Goal: Information Seeking & Learning: Learn about a topic

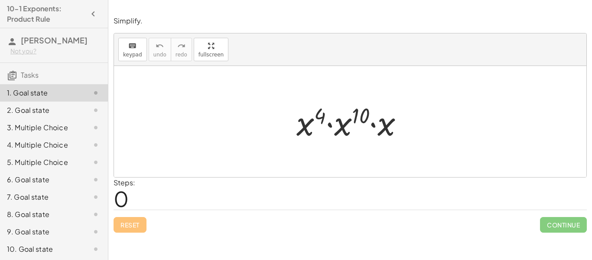
click at [305, 136] on div at bounding box center [353, 121] width 123 height 45
click at [121, 198] on span "0" at bounding box center [121, 198] width 15 height 26
click at [131, 42] on icon "keyboard" at bounding box center [132, 46] width 8 height 10
click at [141, 56] on button "keyboard keypad" at bounding box center [132, 49] width 29 height 23
click at [309, 20] on p "Simplify." at bounding box center [350, 21] width 473 height 10
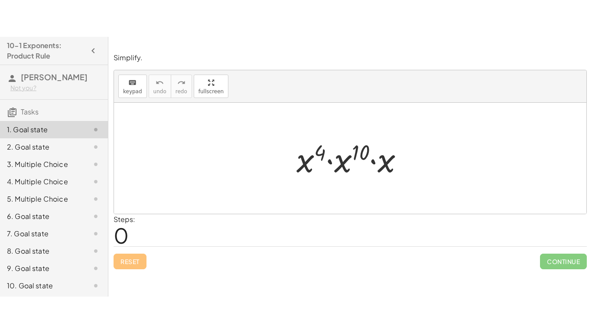
scroll to position [47, 0]
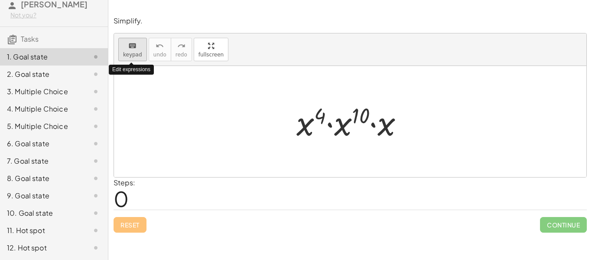
click at [130, 58] on button "keyboard keypad" at bounding box center [132, 49] width 29 height 23
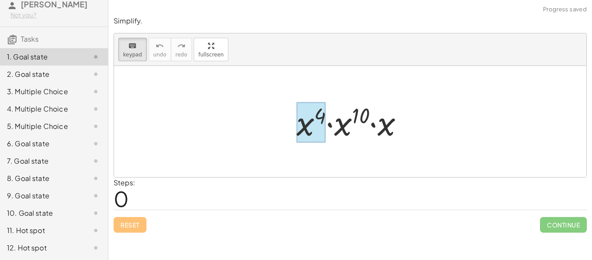
click at [316, 127] on div at bounding box center [310, 122] width 29 height 40
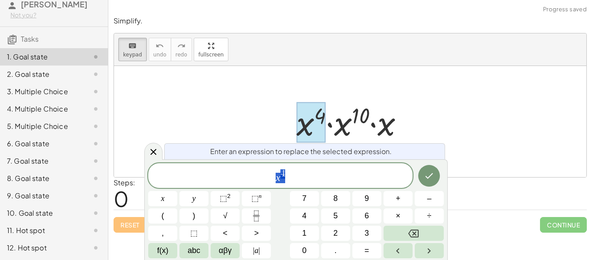
click at [345, 126] on div at bounding box center [353, 121] width 123 height 45
click at [283, 179] on span "x 4" at bounding box center [280, 176] width 264 height 16
click at [156, 150] on icon at bounding box center [153, 151] width 10 height 10
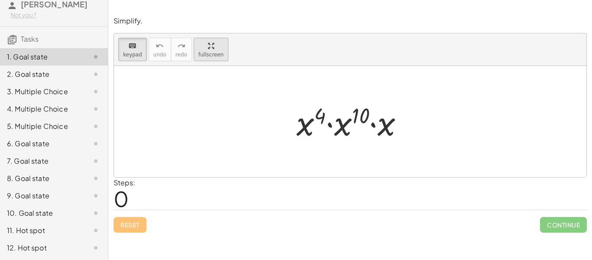
click at [211, 46] on div "button" at bounding box center [210, 45] width 25 height 10
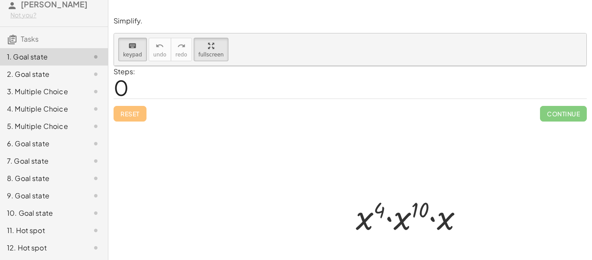
scroll to position [0, 0]
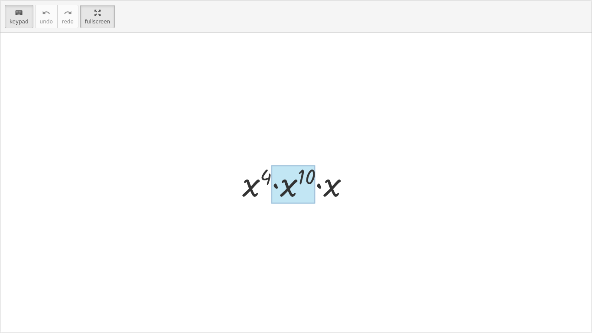
drag, startPoint x: 248, startPoint y: 192, endPoint x: 283, endPoint y: 195, distance: 34.8
click at [283, 195] on div at bounding box center [294, 184] width 44 height 39
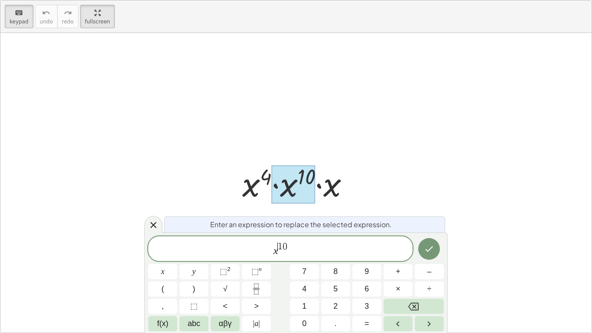
click at [279, 252] on span "x ​ 1 0" at bounding box center [280, 249] width 264 height 16
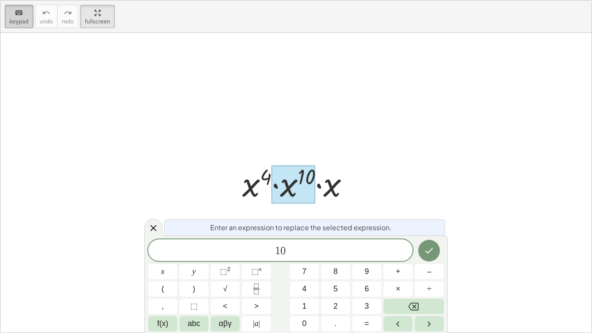
click at [23, 16] on div "keyboard" at bounding box center [19, 12] width 19 height 10
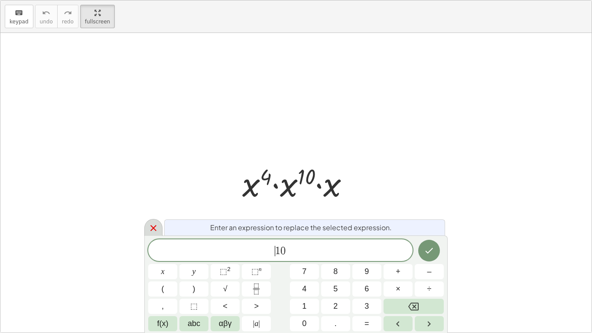
click at [151, 224] on icon at bounding box center [153, 228] width 10 height 10
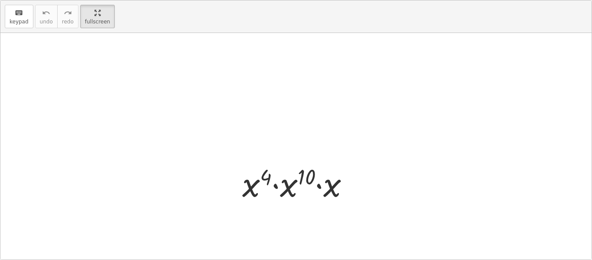
scroll to position [51, 0]
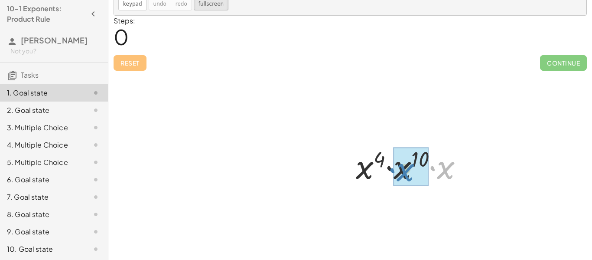
drag, startPoint x: 450, startPoint y: 174, endPoint x: 410, endPoint y: 177, distance: 40.8
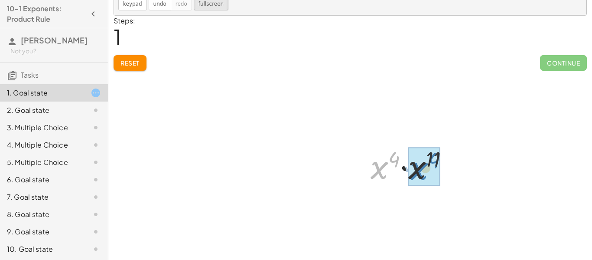
drag, startPoint x: 382, startPoint y: 169, endPoint x: 423, endPoint y: 170, distance: 40.8
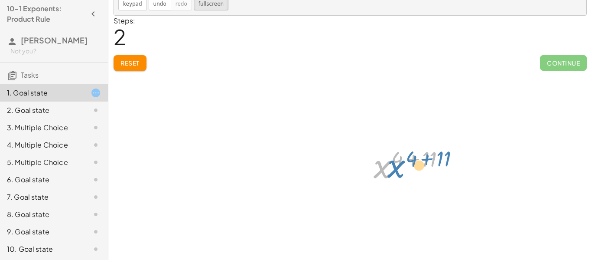
drag, startPoint x: 382, startPoint y: 168, endPoint x: 395, endPoint y: 168, distance: 13.0
click at [395, 168] on div at bounding box center [412, 164] width 87 height 43
drag, startPoint x: 413, startPoint y: 159, endPoint x: 401, endPoint y: 160, distance: 11.3
click at [401, 160] on div at bounding box center [412, 164] width 87 height 43
drag, startPoint x: 427, startPoint y: 159, endPoint x: 394, endPoint y: 160, distance: 33.0
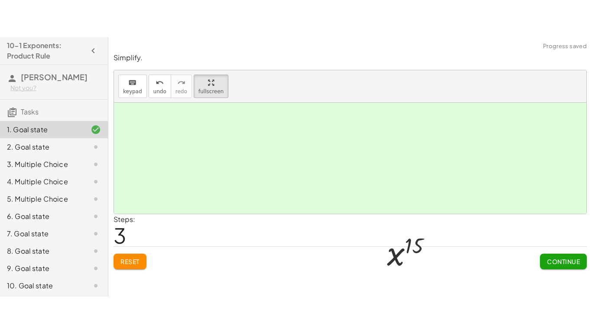
scroll to position [0, 0]
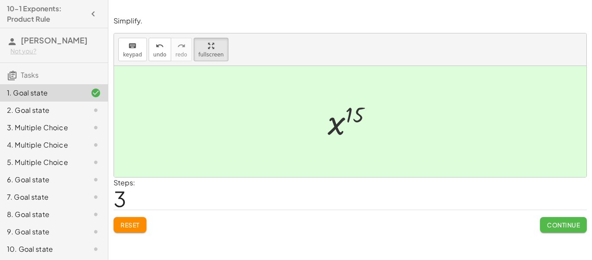
click at [571, 225] on span "Continue" at bounding box center [563, 225] width 33 height 8
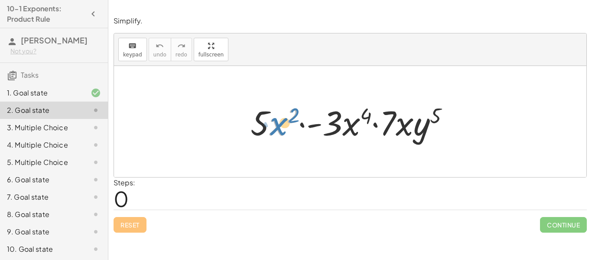
click at [277, 122] on div at bounding box center [353, 121] width 215 height 45
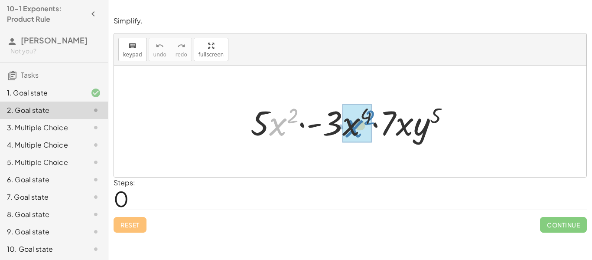
drag, startPoint x: 277, startPoint y: 122, endPoint x: 353, endPoint y: 124, distance: 75.9
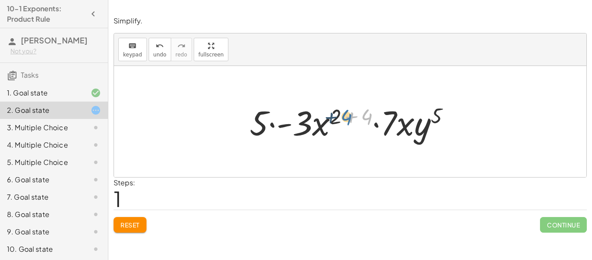
drag, startPoint x: 365, startPoint y: 115, endPoint x: 343, endPoint y: 115, distance: 22.1
click at [343, 115] on div at bounding box center [353, 121] width 216 height 45
drag, startPoint x: 365, startPoint y: 114, endPoint x: 333, endPoint y: 114, distance: 32.1
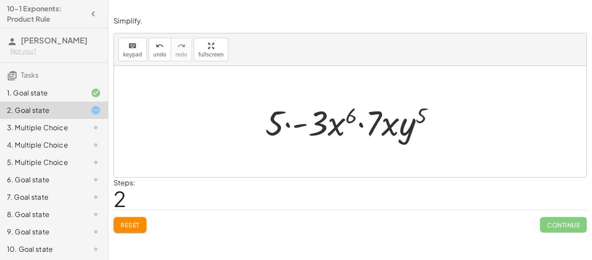
click at [420, 189] on div "Steps: 2" at bounding box center [350, 193] width 473 height 32
drag, startPoint x: 390, startPoint y: 123, endPoint x: 341, endPoint y: 125, distance: 48.1
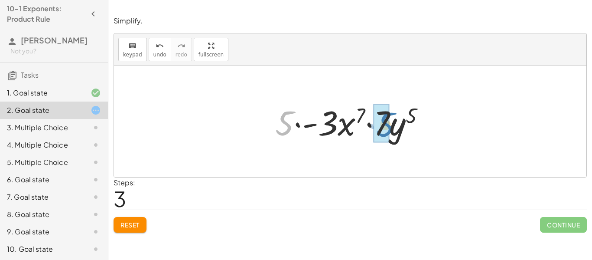
drag, startPoint x: 287, startPoint y: 127, endPoint x: 386, endPoint y: 128, distance: 99.2
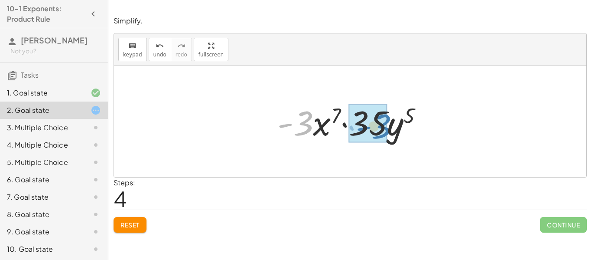
drag, startPoint x: 306, startPoint y: 125, endPoint x: 383, endPoint y: 127, distance: 77.6
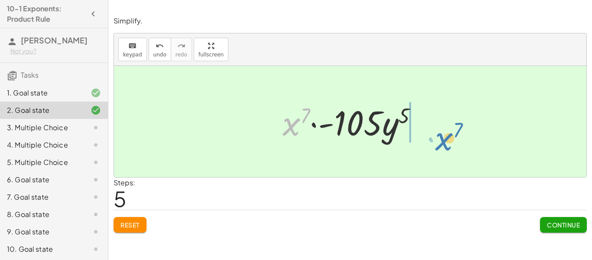
drag, startPoint x: 287, startPoint y: 121, endPoint x: 440, endPoint y: 135, distance: 153.6
click at [440, 135] on div "· 5 · x 2 · - 3 · x 4 · 7 · x · y 5 · 5 · - 3 · x ( + 2 + 4 ) · 7 · x · y 5 · 5…" at bounding box center [350, 121] width 472 height 111
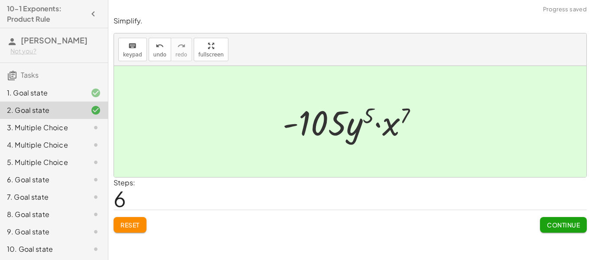
click at [544, 219] on button "Continue" at bounding box center [563, 225] width 47 height 16
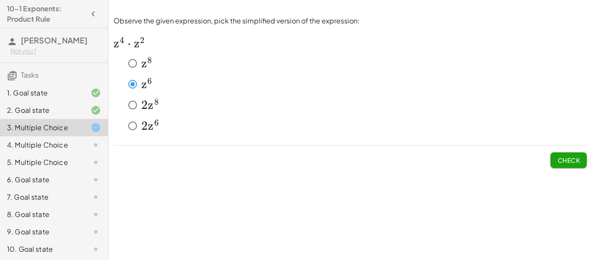
click at [579, 157] on span "Check" at bounding box center [568, 160] width 23 height 8
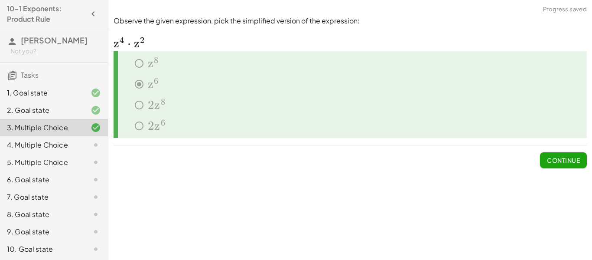
click at [579, 159] on span "Continue" at bounding box center [563, 160] width 33 height 8
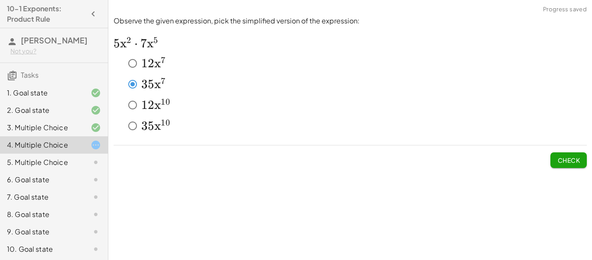
click at [563, 159] on span "Check" at bounding box center [568, 160] width 23 height 8
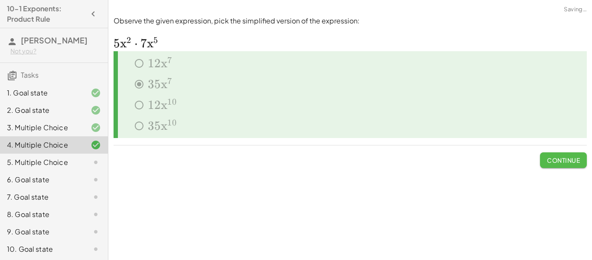
click at [562, 164] on button "Continue" at bounding box center [563, 160] width 47 height 16
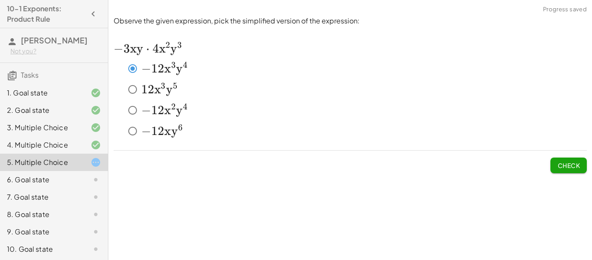
click at [576, 169] on button "Check" at bounding box center [568, 165] width 36 height 16
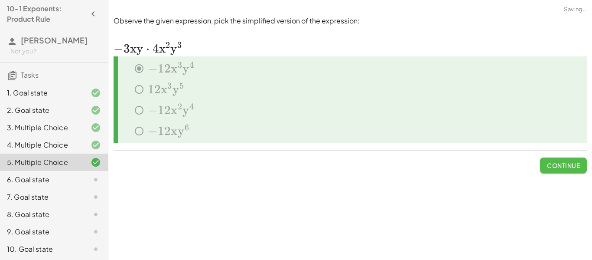
click at [576, 169] on button "Continue" at bounding box center [563, 165] width 47 height 16
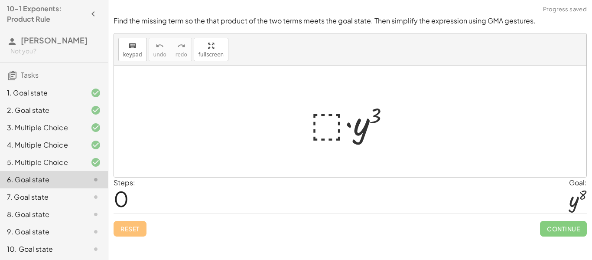
click at [320, 124] on div at bounding box center [353, 121] width 95 height 45
click at [319, 124] on div at bounding box center [353, 121] width 95 height 45
click at [134, 46] on icon "keyboard" at bounding box center [132, 46] width 8 height 10
click at [131, 57] on span "keypad" at bounding box center [132, 55] width 19 height 6
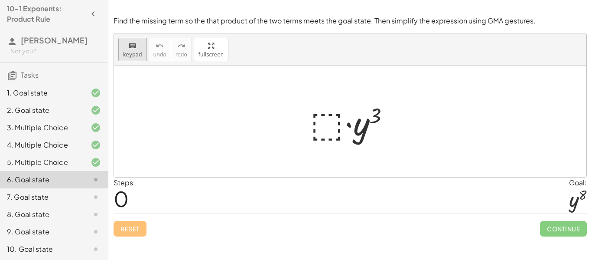
click at [130, 47] on icon "keyboard" at bounding box center [132, 46] width 8 height 10
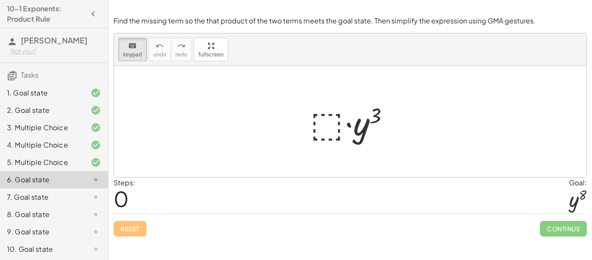
click at [325, 124] on div at bounding box center [353, 121] width 95 height 45
click at [135, 42] on icon "keyboard" at bounding box center [132, 46] width 8 height 10
click at [330, 128] on div at bounding box center [353, 121] width 95 height 45
click at [325, 111] on div at bounding box center [353, 121] width 95 height 45
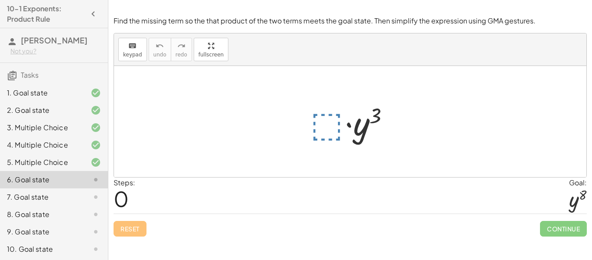
click at [328, 124] on div at bounding box center [353, 121] width 95 height 45
click at [135, 52] on span "keypad" at bounding box center [132, 55] width 19 height 6
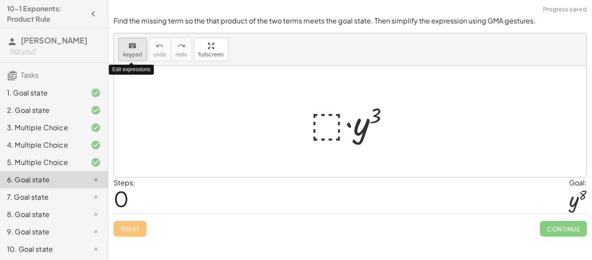
click at [135, 52] on span "keypad" at bounding box center [132, 55] width 19 height 6
click at [337, 131] on div at bounding box center [353, 121] width 95 height 45
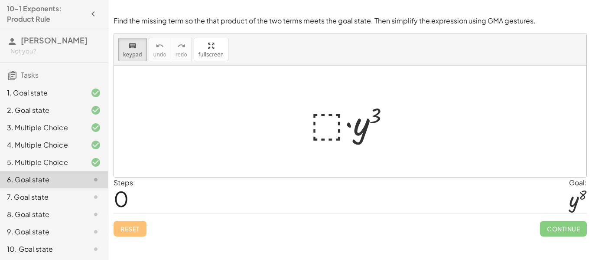
click at [312, 111] on div at bounding box center [353, 121] width 95 height 45
click at [320, 115] on div at bounding box center [353, 121] width 95 height 45
click at [339, 132] on div at bounding box center [353, 121] width 95 height 45
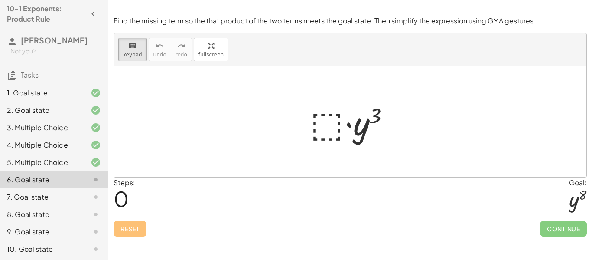
click at [339, 132] on div at bounding box center [353, 121] width 95 height 45
click at [348, 123] on div at bounding box center [353, 121] width 95 height 45
click at [361, 123] on div at bounding box center [367, 123] width 28 height 39
drag, startPoint x: 361, startPoint y: 123, endPoint x: 304, endPoint y: 143, distance: 60.4
click at [304, 143] on div "· ⬚ · y 3" at bounding box center [350, 121] width 106 height 49
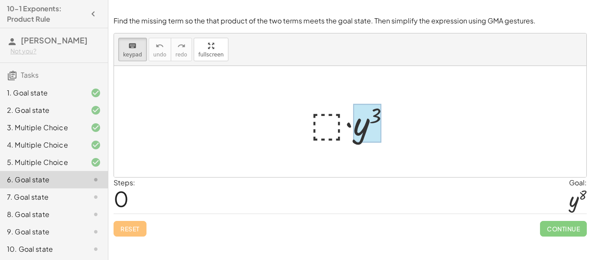
click at [319, 125] on div at bounding box center [353, 121] width 95 height 45
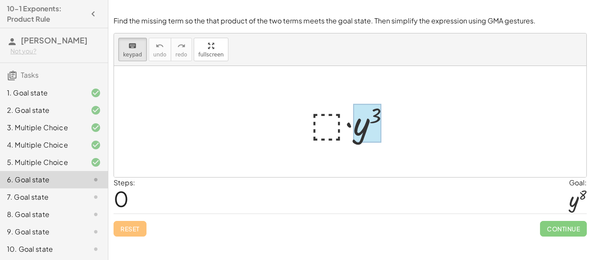
click at [319, 125] on div at bounding box center [353, 121] width 95 height 45
click at [118, 54] on button "keyboard keypad" at bounding box center [132, 49] width 29 height 23
click at [324, 126] on div at bounding box center [353, 121] width 95 height 45
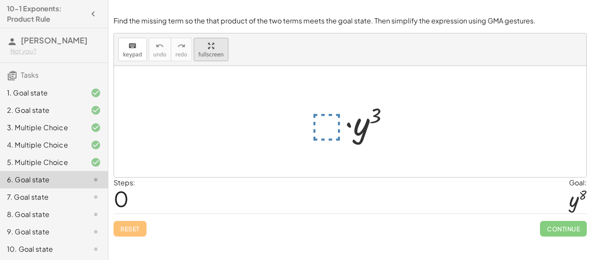
click at [211, 92] on div "keyboard keypad undo undo redo redo fullscreen · ⬚ · y 3 ×" at bounding box center [350, 104] width 472 height 143
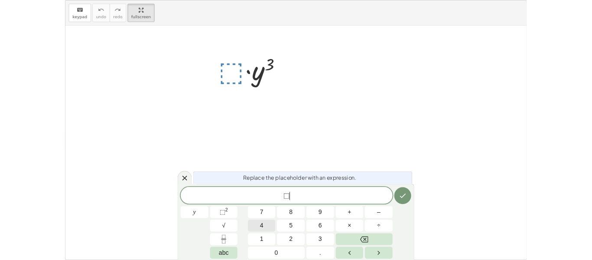
scroll to position [0, 0]
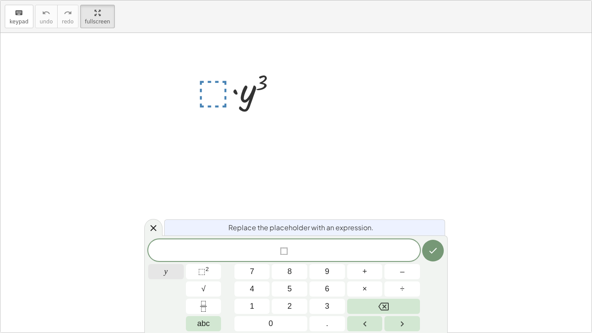
click at [171, 259] on button "y" at bounding box center [166, 271] width 36 height 15
click at [283, 252] on span "⬚" at bounding box center [282, 251] width 8 height 10
click at [286, 251] on span "y ​" at bounding box center [284, 251] width 272 height 12
click at [208, 259] on sup "2" at bounding box center [206, 269] width 3 height 7
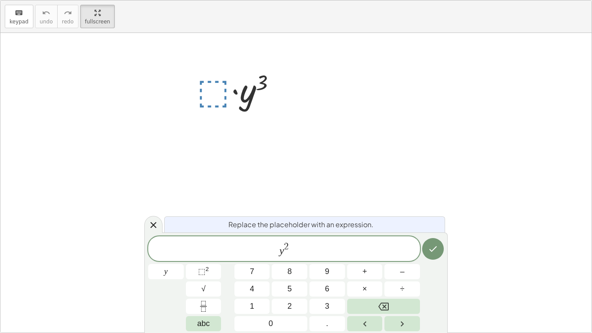
click at [285, 245] on span "2" at bounding box center [286, 247] width 5 height 10
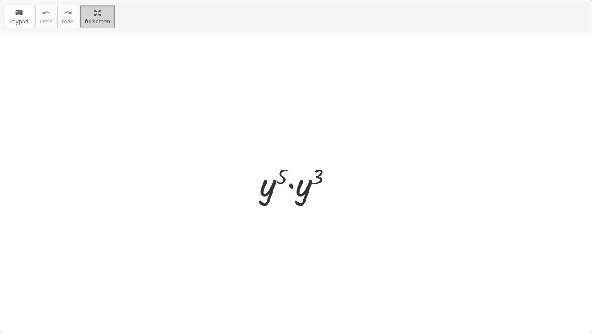
click at [95, 0] on html "10-1 Exponents: Product Rule [PERSON_NAME] Not you? Tasks 1. Goal state 2. Goal…" at bounding box center [296, 166] width 592 height 333
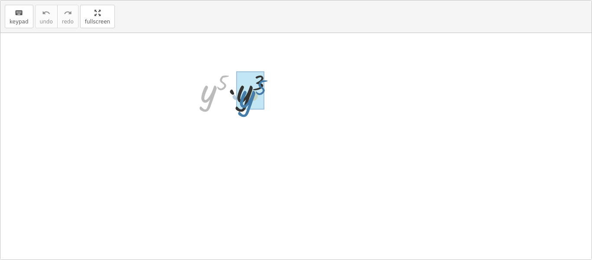
drag, startPoint x: 320, startPoint y: 123, endPoint x: 357, endPoint y: 124, distance: 36.9
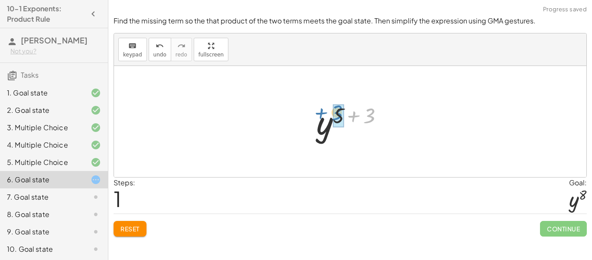
drag, startPoint x: 369, startPoint y: 114, endPoint x: 337, endPoint y: 112, distance: 31.7
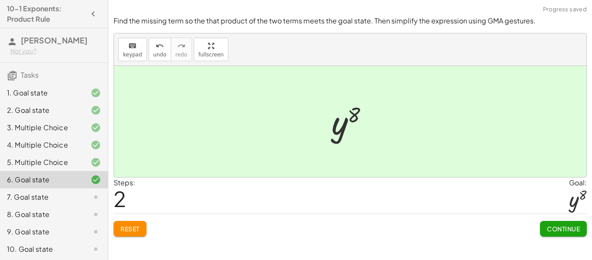
click at [566, 231] on span "Continue" at bounding box center [563, 228] width 33 height 8
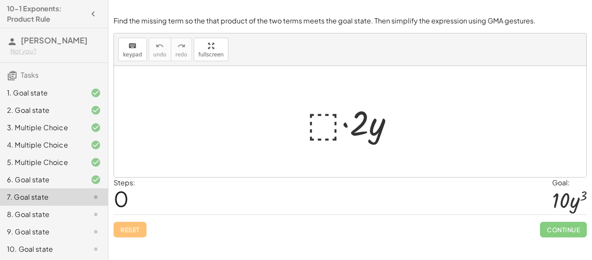
click at [338, 128] on div at bounding box center [353, 121] width 102 height 45
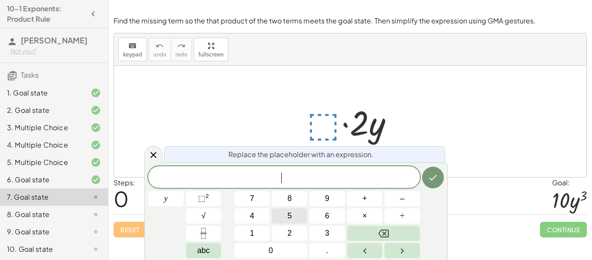
click at [299, 217] on button "5" at bounding box center [290, 215] width 36 height 15
click at [195, 195] on button "⬚ 2" at bounding box center [204, 198] width 36 height 15
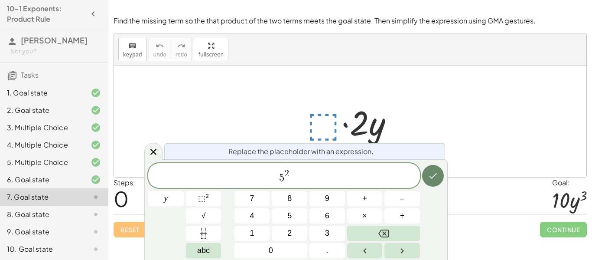
click at [435, 177] on icon "Done" at bounding box center [433, 175] width 10 height 10
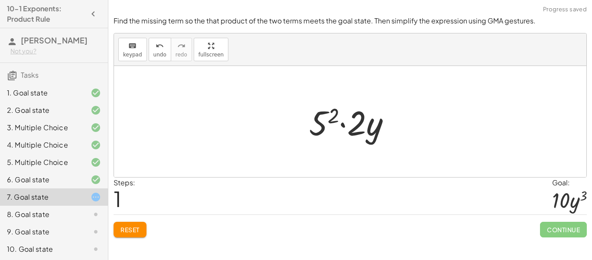
click at [331, 119] on div at bounding box center [354, 121] width 98 height 45
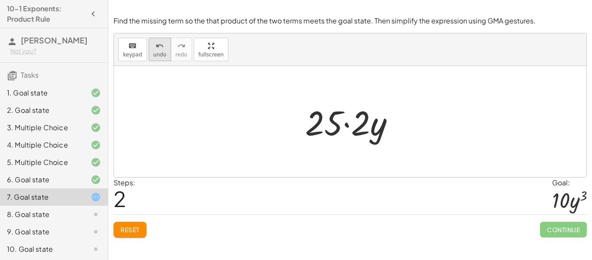
click at [156, 45] on icon "undo" at bounding box center [160, 46] width 8 height 10
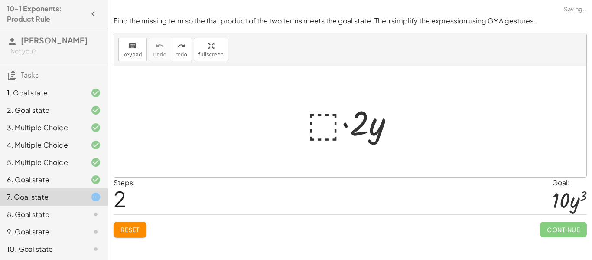
click at [319, 124] on div at bounding box center [353, 121] width 102 height 45
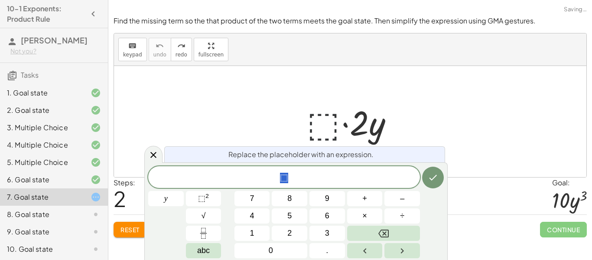
scroll to position [1, 0]
click at [317, 177] on span "⬚" at bounding box center [284, 178] width 272 height 12
click at [166, 199] on span "y" at bounding box center [165, 198] width 3 height 12
click at [211, 197] on button "⬚ 2" at bounding box center [204, 198] width 36 height 15
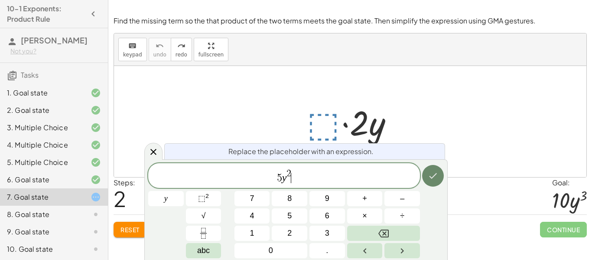
click at [432, 169] on button "Done" at bounding box center [433, 176] width 22 height 22
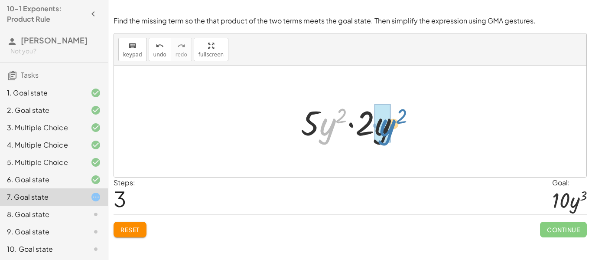
drag, startPoint x: 332, startPoint y: 120, endPoint x: 392, endPoint y: 121, distance: 60.2
click at [392, 121] on div at bounding box center [353, 121] width 114 height 45
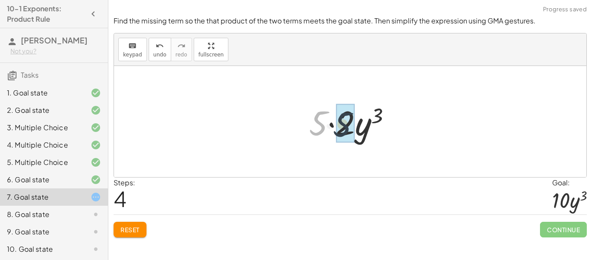
drag, startPoint x: 325, startPoint y: 117, endPoint x: 342, endPoint y: 117, distance: 17.3
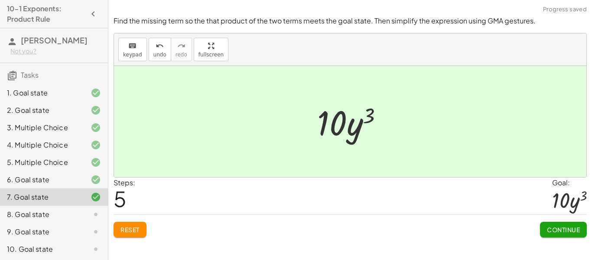
click at [559, 230] on span "Continue" at bounding box center [563, 229] width 33 height 8
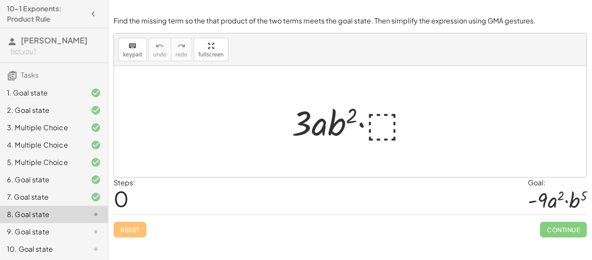
click at [384, 127] on div at bounding box center [353, 121] width 133 height 45
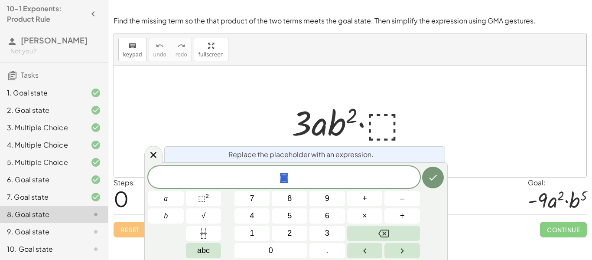
scroll to position [2, 0]
click at [293, 180] on span "⬚" at bounding box center [284, 178] width 272 height 12
click at [168, 195] on button "a" at bounding box center [166, 198] width 36 height 15
click at [211, 199] on button "⬚ 2" at bounding box center [204, 198] width 36 height 15
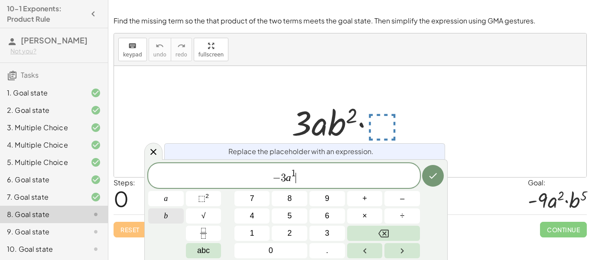
click at [168, 217] on button "b" at bounding box center [166, 215] width 36 height 15
click at [208, 197] on sup "2" at bounding box center [206, 195] width 3 height 7
click at [432, 177] on icon "Done" at bounding box center [433, 176] width 8 height 6
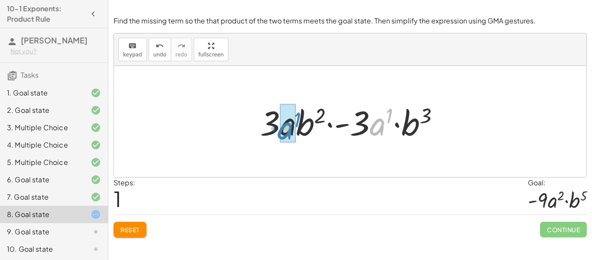
drag, startPoint x: 374, startPoint y: 126, endPoint x: 281, endPoint y: 130, distance: 92.4
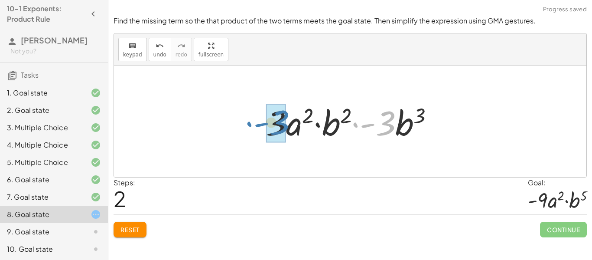
drag, startPoint x: 384, startPoint y: 124, endPoint x: 276, endPoint y: 122, distance: 108.4
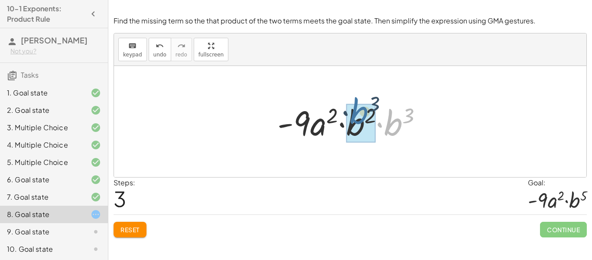
drag, startPoint x: 384, startPoint y: 126, endPoint x: 351, endPoint y: 117, distance: 34.6
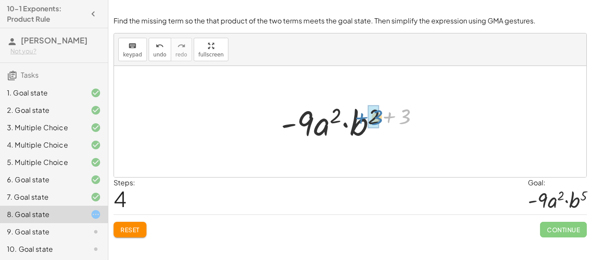
drag, startPoint x: 408, startPoint y: 121, endPoint x: 382, endPoint y: 124, distance: 26.1
click at [382, 124] on div at bounding box center [352, 121] width 153 height 45
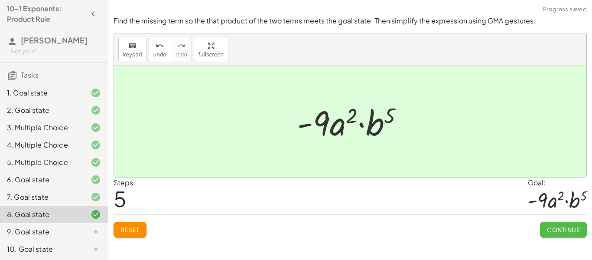
click at [550, 227] on span "Continue" at bounding box center [563, 229] width 33 height 8
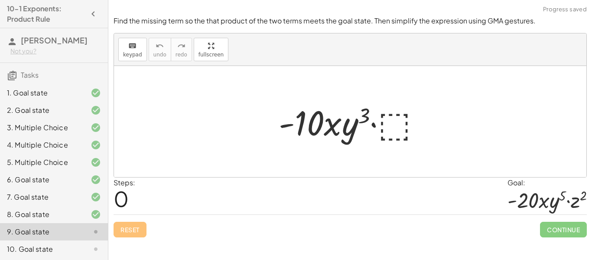
click at [386, 133] on div at bounding box center [353, 121] width 158 height 45
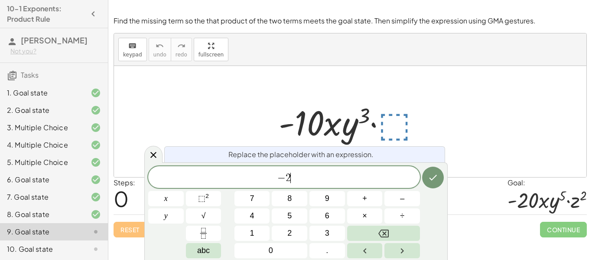
scroll to position [5, 0]
click at [209, 204] on button "⬚ 2" at bounding box center [204, 198] width 36 height 15
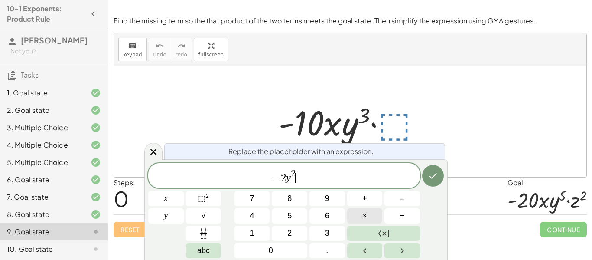
click at [366, 211] on span "×" at bounding box center [364, 216] width 5 height 12
click at [202, 195] on span "⬚" at bounding box center [201, 198] width 7 height 9
click at [433, 175] on icon "Done" at bounding box center [433, 175] width 10 height 10
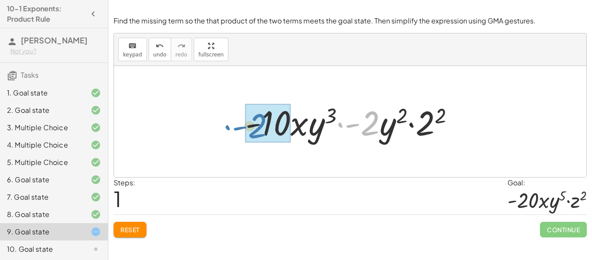
drag, startPoint x: 364, startPoint y: 119, endPoint x: 262, endPoint y: 119, distance: 101.8
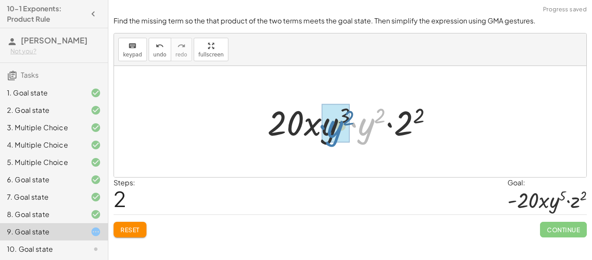
drag, startPoint x: 369, startPoint y: 127, endPoint x: 333, endPoint y: 127, distance: 36.0
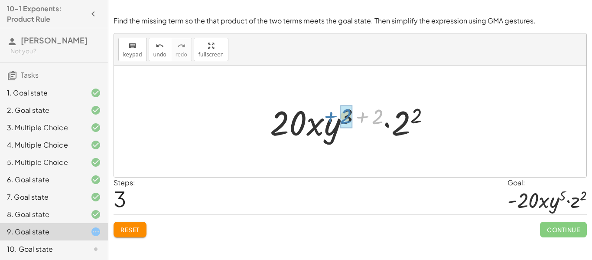
drag, startPoint x: 380, startPoint y: 110, endPoint x: 348, endPoint y: 110, distance: 31.6
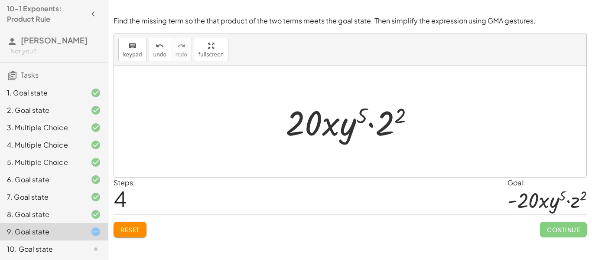
click at [305, 126] on div at bounding box center [353, 121] width 144 height 45
click at [160, 60] on button "undo undo" at bounding box center [160, 49] width 23 height 23
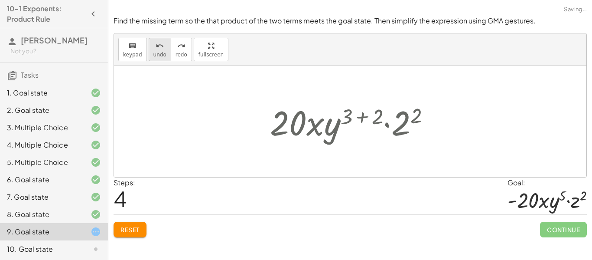
click at [160, 60] on button "undo undo" at bounding box center [160, 49] width 23 height 23
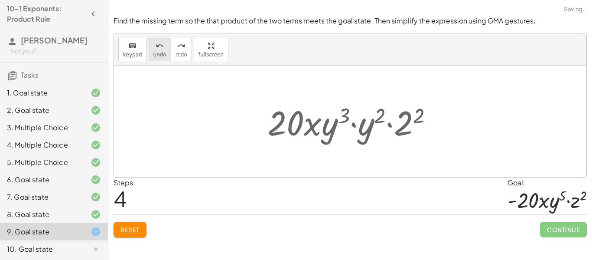
click at [160, 60] on button "undo undo" at bounding box center [160, 49] width 23 height 23
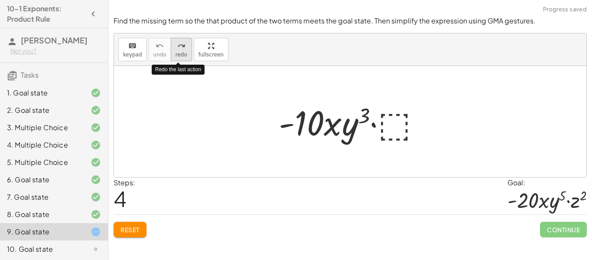
click at [185, 56] on button "redo redo" at bounding box center [181, 49] width 21 height 23
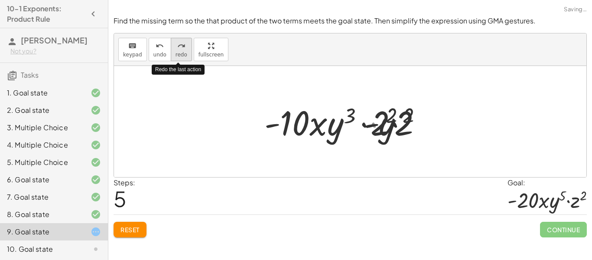
click at [185, 56] on button "redo redo" at bounding box center [181, 49] width 21 height 23
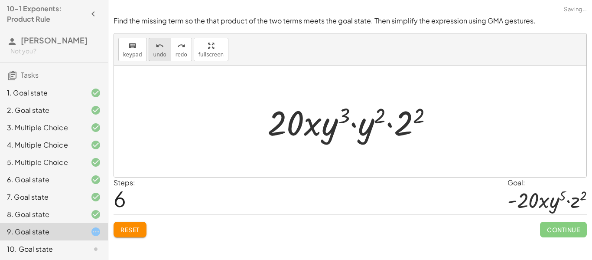
click at [156, 50] on icon "undo" at bounding box center [160, 46] width 8 height 10
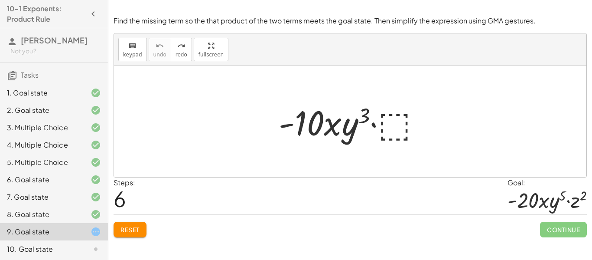
click at [46, 219] on div "8. Goal state" at bounding box center [42, 214] width 70 height 10
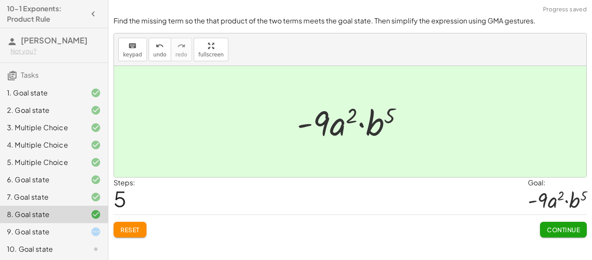
click at [52, 237] on div "9. Goal state" at bounding box center [42, 231] width 70 height 10
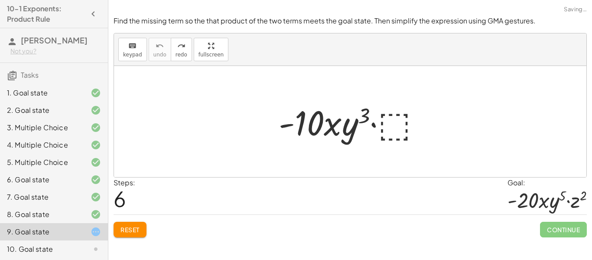
click at [371, 114] on div at bounding box center [353, 121] width 158 height 45
click at [138, 52] on span "keypad" at bounding box center [132, 55] width 19 height 6
click at [126, 44] on div "keyboard" at bounding box center [132, 45] width 19 height 10
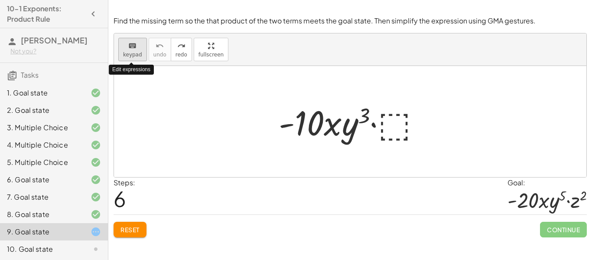
click at [126, 44] on div "keyboard" at bounding box center [132, 45] width 19 height 10
click at [393, 125] on div at bounding box center [353, 121] width 158 height 45
click at [135, 44] on icon "keyboard" at bounding box center [132, 46] width 8 height 10
click at [362, 127] on div at bounding box center [353, 121] width 158 height 45
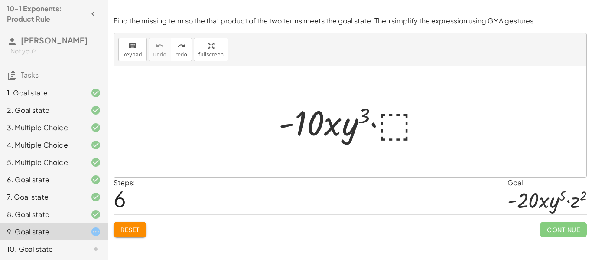
click at [362, 127] on div at bounding box center [353, 121] width 158 height 45
click at [393, 125] on div at bounding box center [353, 121] width 158 height 45
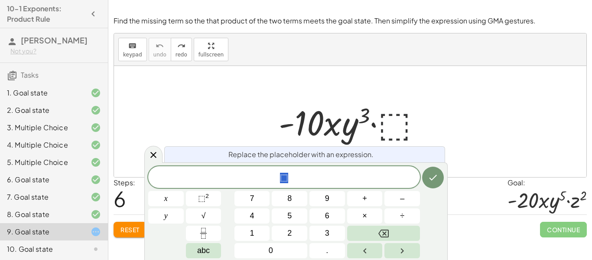
scroll to position [6, 0]
click at [393, 125] on div at bounding box center [353, 121] width 158 height 45
click at [202, 198] on span "⬚" at bounding box center [201, 198] width 7 height 9
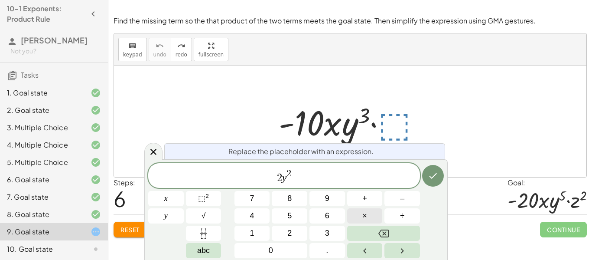
click at [367, 215] on button "×" at bounding box center [365, 215] width 36 height 15
click at [301, 234] on button "2" at bounding box center [290, 232] width 36 height 15
click at [204, 195] on span "⬚" at bounding box center [201, 198] width 7 height 9
click at [433, 175] on icon "Done" at bounding box center [433, 175] width 10 height 10
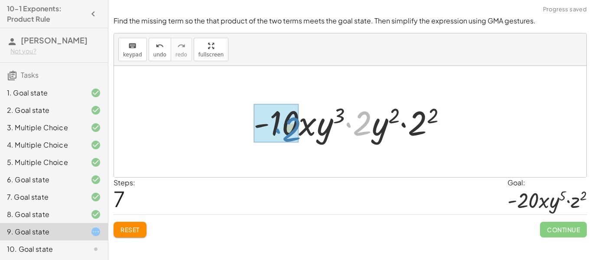
drag, startPoint x: 365, startPoint y: 123, endPoint x: 291, endPoint y: 125, distance: 74.1
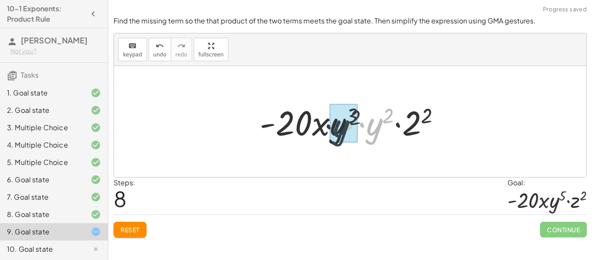
drag, startPoint x: 380, startPoint y: 127, endPoint x: 346, endPoint y: 128, distance: 33.8
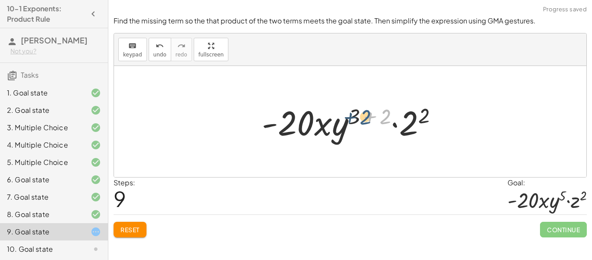
drag, startPoint x: 383, startPoint y: 119, endPoint x: 363, endPoint y: 120, distance: 19.9
click at [363, 120] on div at bounding box center [353, 121] width 192 height 45
drag, startPoint x: 386, startPoint y: 113, endPoint x: 360, endPoint y: 109, distance: 26.4
click at [360, 109] on div at bounding box center [353, 121] width 192 height 45
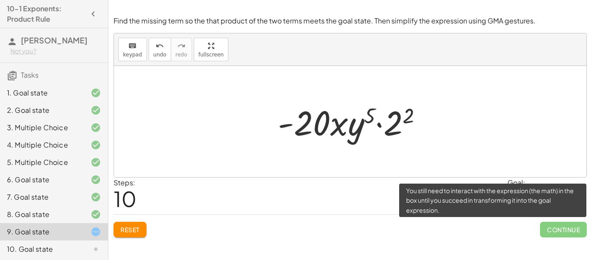
click at [578, 230] on span "Continue" at bounding box center [563, 229] width 47 height 16
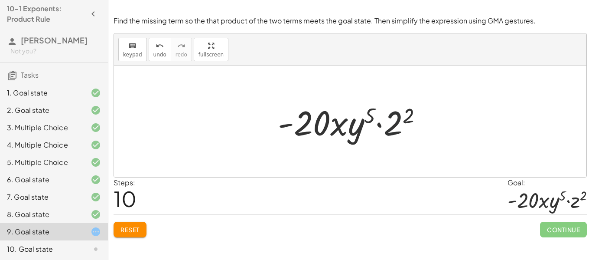
click at [385, 122] on div at bounding box center [353, 121] width 160 height 45
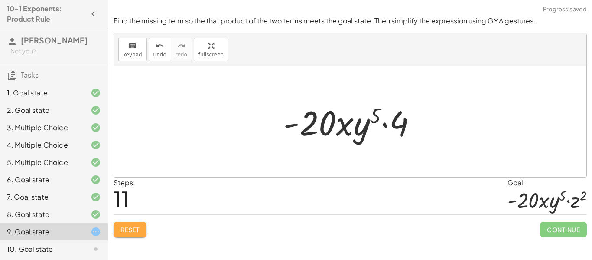
click at [141, 232] on button "Reset" at bounding box center [130, 229] width 33 height 16
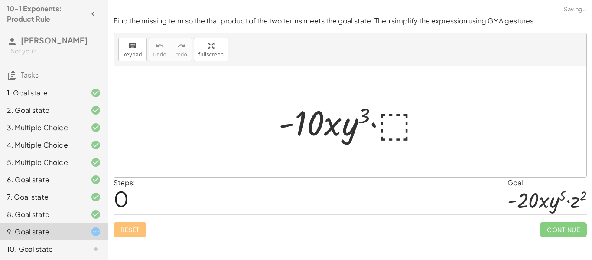
click at [397, 124] on div at bounding box center [353, 121] width 158 height 45
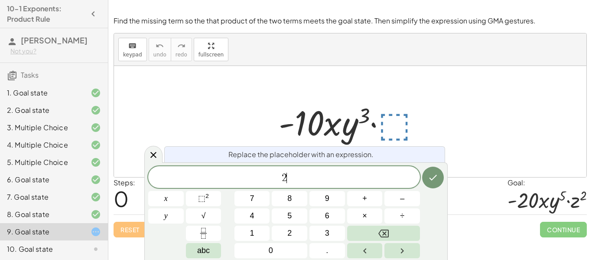
scroll to position [8, 0]
click at [205, 196] on span "⬚" at bounding box center [201, 198] width 7 height 9
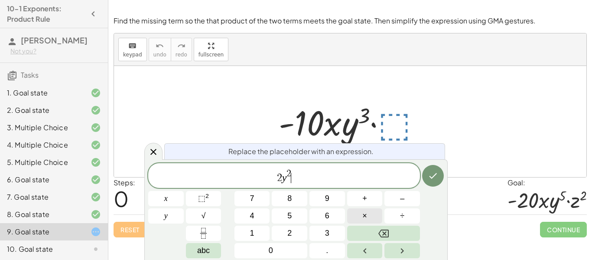
click at [370, 214] on button "×" at bounding box center [365, 215] width 36 height 15
click at [209, 198] on button "⬚ 2" at bounding box center [204, 198] width 36 height 15
click at [434, 176] on icon "Done" at bounding box center [433, 176] width 8 height 6
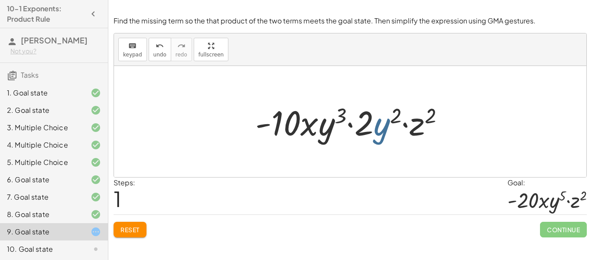
click at [386, 125] on div at bounding box center [353, 121] width 205 height 45
click at [370, 123] on div at bounding box center [353, 121] width 205 height 45
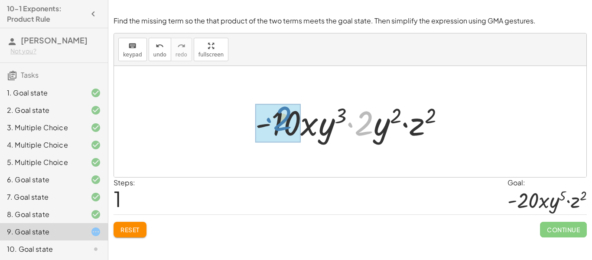
drag, startPoint x: 369, startPoint y: 122, endPoint x: 287, endPoint y: 118, distance: 82.0
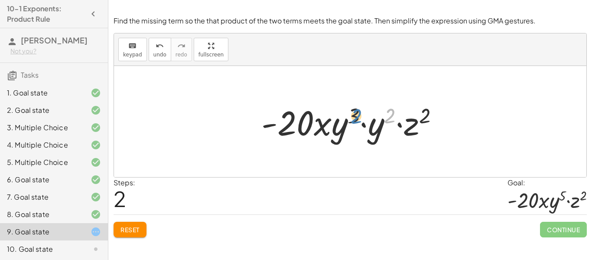
drag, startPoint x: 386, startPoint y: 120, endPoint x: 353, endPoint y: 120, distance: 33.4
click at [353, 120] on div at bounding box center [353, 121] width 193 height 45
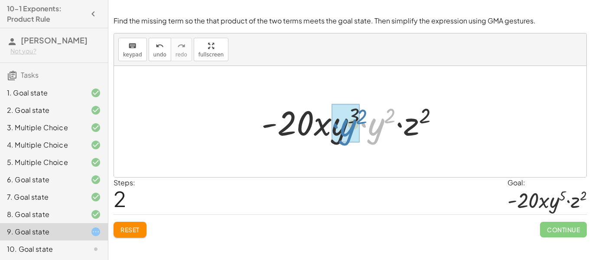
drag, startPoint x: 371, startPoint y: 128, endPoint x: 342, endPoint y: 129, distance: 28.6
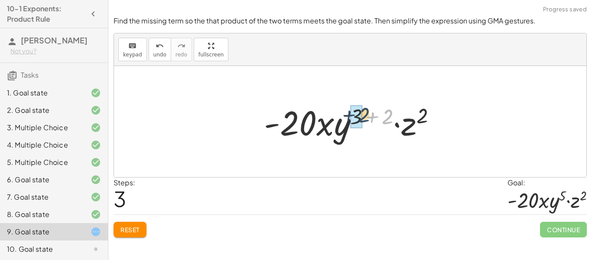
drag, startPoint x: 387, startPoint y: 115, endPoint x: 364, endPoint y: 114, distance: 23.9
click at [364, 114] on div at bounding box center [354, 121] width 188 height 45
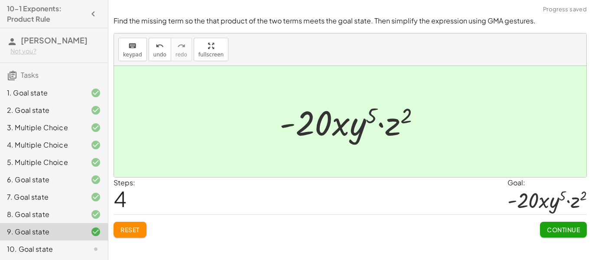
click at [565, 227] on span "Continue" at bounding box center [563, 229] width 33 height 8
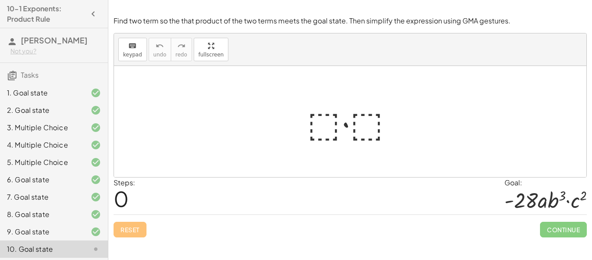
click at [315, 127] on div at bounding box center [353, 121] width 101 height 45
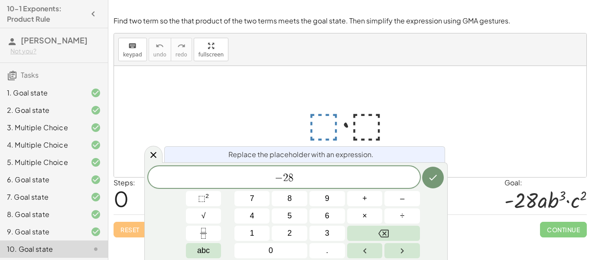
scroll to position [10, 0]
click at [213, 199] on button "⬚ 2" at bounding box center [204, 198] width 36 height 15
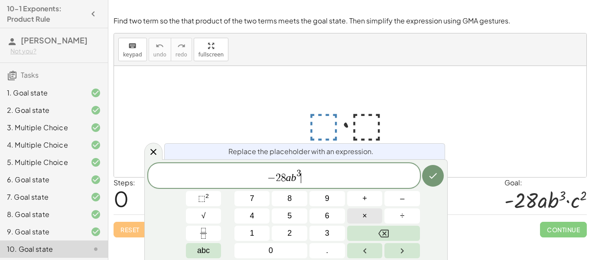
click at [366, 215] on span "×" at bounding box center [364, 216] width 5 height 12
click at [212, 195] on button "⬚ 2" at bounding box center [204, 198] width 36 height 15
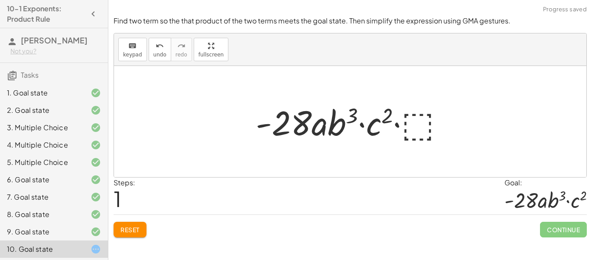
click at [374, 128] on div at bounding box center [353, 121] width 204 height 45
click at [378, 127] on div at bounding box center [353, 121] width 204 height 45
click at [141, 45] on button "keyboard keypad" at bounding box center [132, 49] width 29 height 23
click at [141, 46] on button "keyboard keypad" at bounding box center [132, 49] width 29 height 23
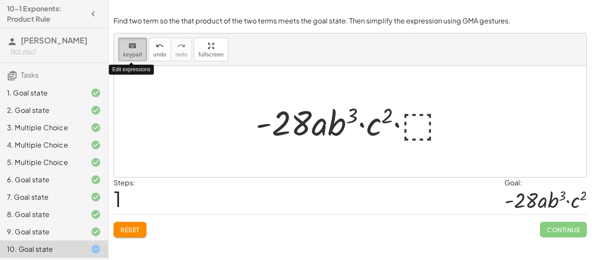
click at [141, 46] on button "keyboard keypad" at bounding box center [132, 49] width 29 height 23
click at [130, 236] on button "Reset" at bounding box center [130, 229] width 33 height 16
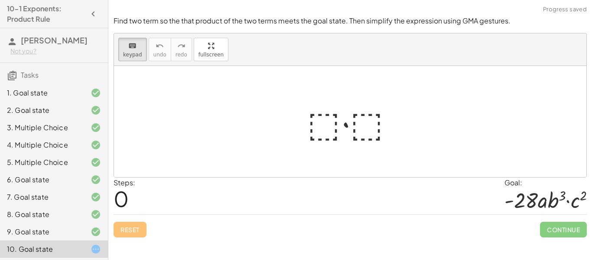
click at [322, 123] on div at bounding box center [353, 121] width 101 height 45
click at [330, 124] on div at bounding box center [353, 121] width 101 height 45
click at [332, 126] on div at bounding box center [353, 121] width 101 height 45
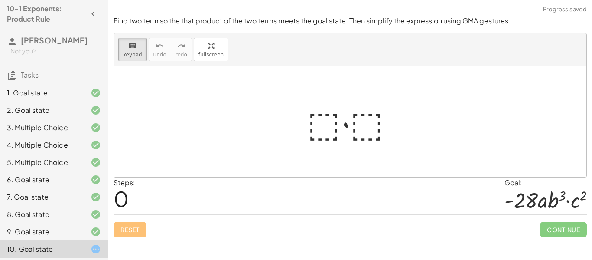
click at [332, 126] on div at bounding box center [353, 121] width 101 height 45
click at [332, 120] on div at bounding box center [353, 121] width 101 height 45
click at [373, 117] on div at bounding box center [353, 121] width 101 height 45
click at [322, 111] on div at bounding box center [353, 121] width 101 height 45
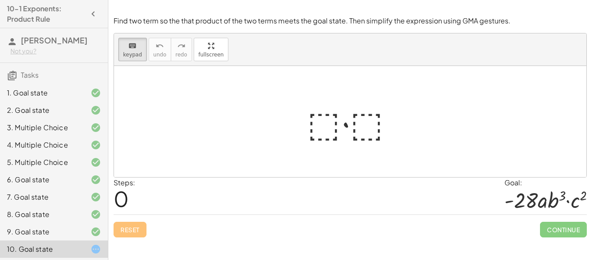
click at [322, 111] on div at bounding box center [353, 121] width 101 height 45
click at [215, 101] on div "keyboard keypad undo undo redo redo fullscreen · ⬚ · ⬚ ×" at bounding box center [350, 104] width 472 height 143
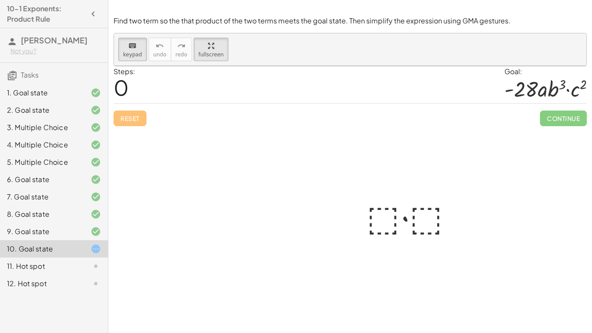
click at [362, 193] on div at bounding box center [412, 215] width 101 height 45
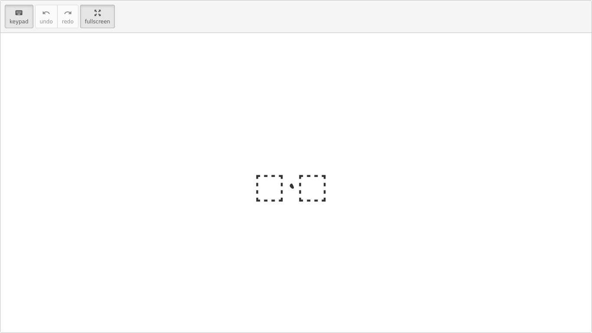
click at [271, 191] on div at bounding box center [299, 182] width 101 height 45
click at [16, 11] on icon "keyboard" at bounding box center [19, 13] width 8 height 10
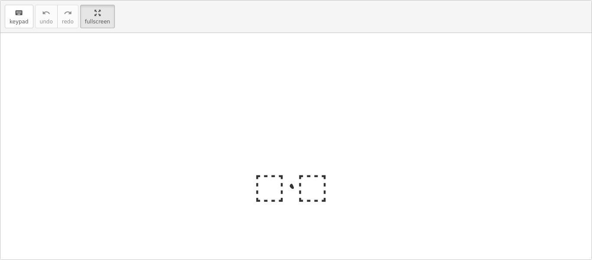
scroll to position [0, 0]
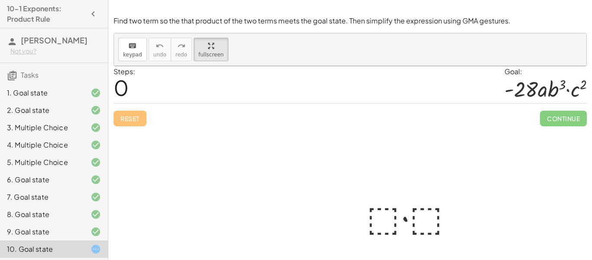
click at [134, 52] on span "keypad" at bounding box center [132, 55] width 19 height 6
click at [392, 214] on div at bounding box center [412, 215] width 101 height 45
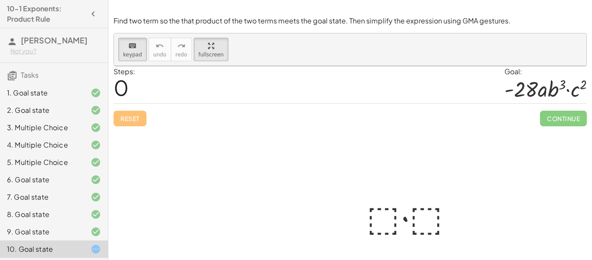
click at [392, 214] on div at bounding box center [412, 215] width 101 height 45
click at [372, 200] on div at bounding box center [412, 215] width 101 height 45
click at [128, 45] on icon "keyboard" at bounding box center [132, 46] width 8 height 10
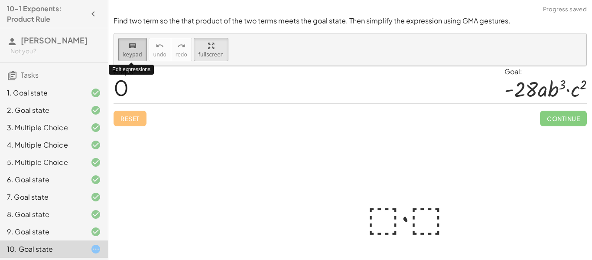
click at [128, 45] on icon "keyboard" at bounding box center [132, 46] width 8 height 10
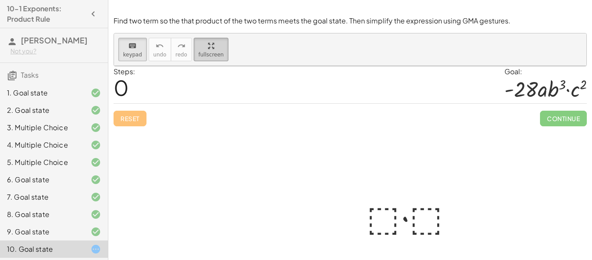
click at [220, 56] on button "fullscreen" at bounding box center [211, 49] width 35 height 23
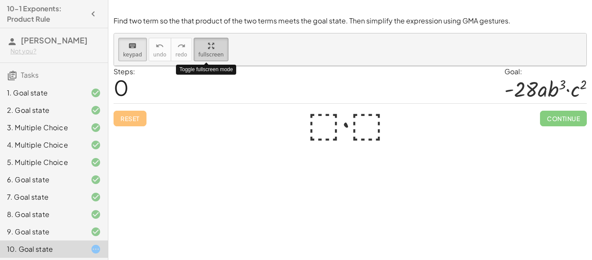
click at [220, 66] on div "keyboard keypad undo undo redo redo fullscreen Toggle fullscreen mode · ⬚ · ⬚ ×" at bounding box center [350, 49] width 472 height 33
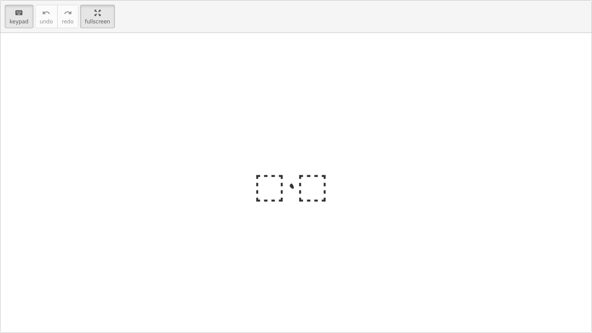
click at [262, 181] on div at bounding box center [299, 182] width 101 height 45
click at [10, 11] on div "keyboard" at bounding box center [19, 12] width 19 height 10
click at [23, 27] on button "keyboard keypad" at bounding box center [19, 16] width 29 height 23
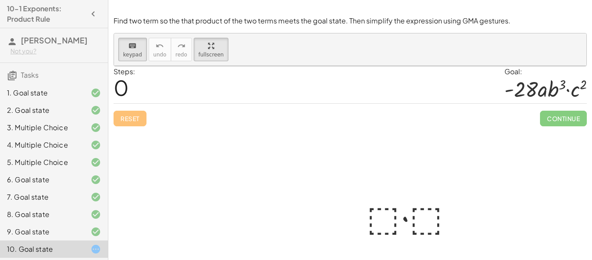
scroll to position [47, 0]
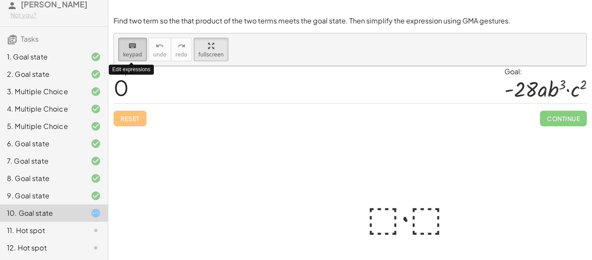
click at [131, 42] on icon "keyboard" at bounding box center [132, 46] width 8 height 10
click at [133, 44] on icon "keyboard" at bounding box center [132, 46] width 8 height 10
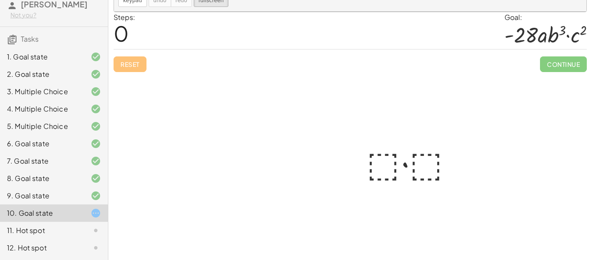
scroll to position [0, 0]
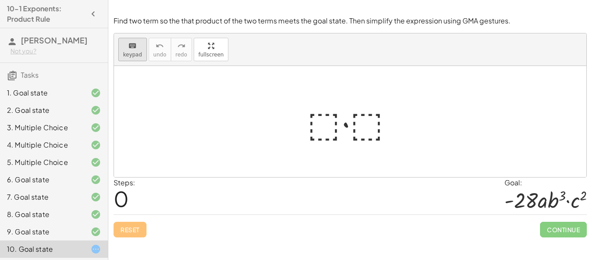
click at [126, 48] on div "keyboard" at bounding box center [132, 45] width 19 height 10
click at [322, 115] on div at bounding box center [353, 121] width 101 height 45
click at [137, 57] on span "keypad" at bounding box center [132, 55] width 19 height 6
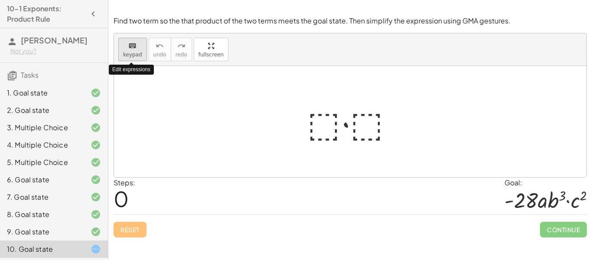
click at [137, 57] on span "keypad" at bounding box center [132, 55] width 19 height 6
click at [328, 105] on div at bounding box center [353, 121] width 101 height 45
click at [327, 120] on div at bounding box center [353, 121] width 101 height 45
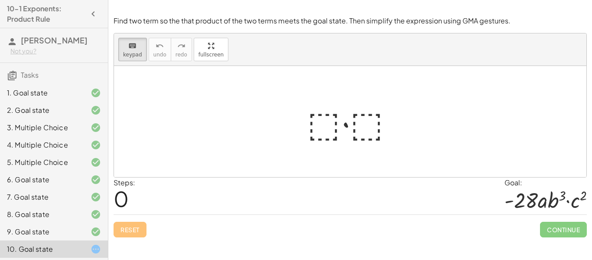
click at [327, 120] on div at bounding box center [353, 121] width 101 height 45
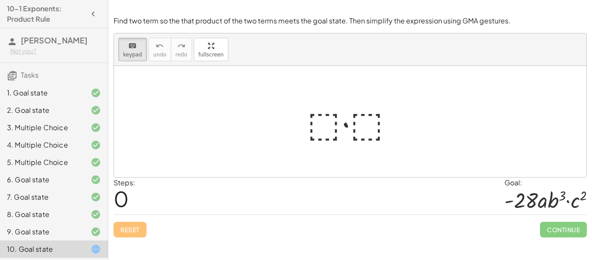
click at [327, 120] on div at bounding box center [353, 121] width 101 height 45
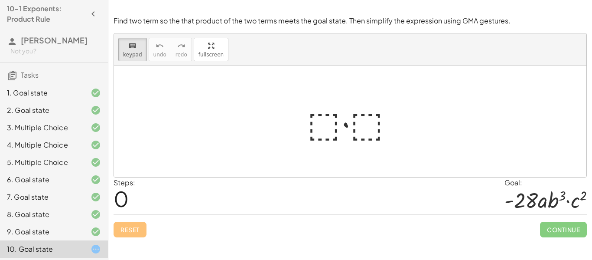
click at [327, 120] on div at bounding box center [353, 121] width 101 height 45
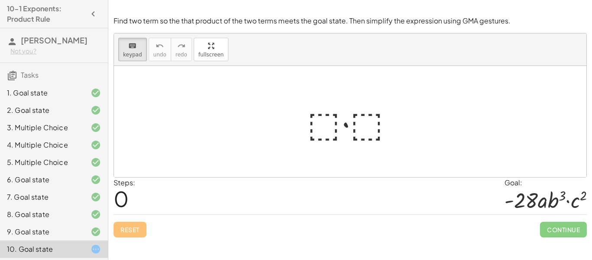
click at [327, 120] on div at bounding box center [353, 121] width 101 height 45
click at [373, 117] on div at bounding box center [353, 121] width 101 height 45
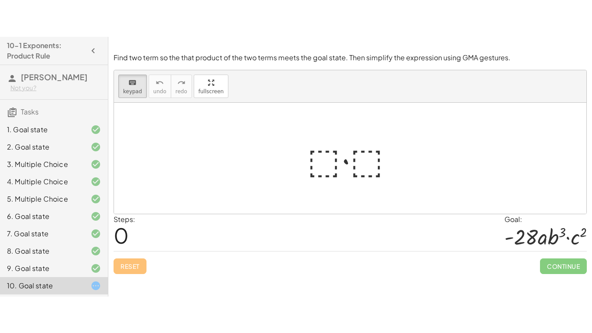
scroll to position [47, 0]
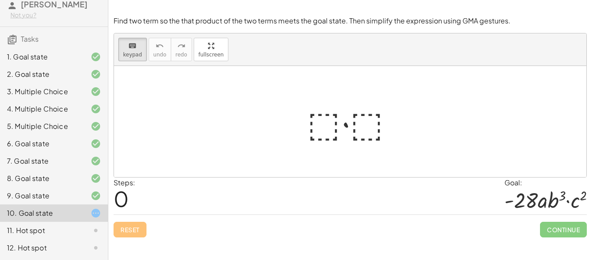
click at [94, 215] on icon at bounding box center [96, 213] width 10 height 10
click at [331, 127] on div at bounding box center [353, 121] width 101 height 45
click at [128, 42] on icon "keyboard" at bounding box center [132, 46] width 8 height 10
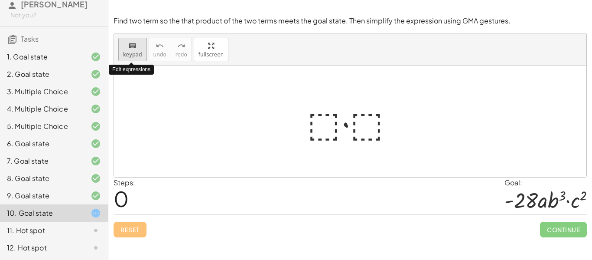
click at [128, 42] on icon "keyboard" at bounding box center [132, 46] width 8 height 10
click at [81, 231] on div at bounding box center [89, 230] width 24 height 10
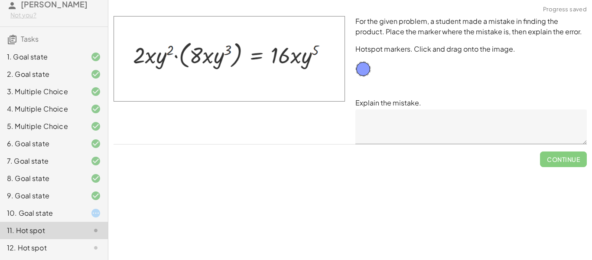
click at [65, 209] on div "10. Goal state" at bounding box center [42, 213] width 70 height 10
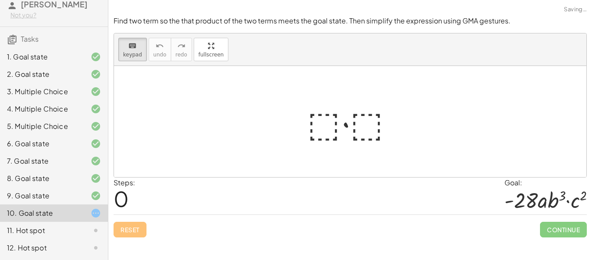
click at [328, 119] on div at bounding box center [353, 121] width 101 height 45
click at [129, 53] on span "keypad" at bounding box center [132, 55] width 19 height 6
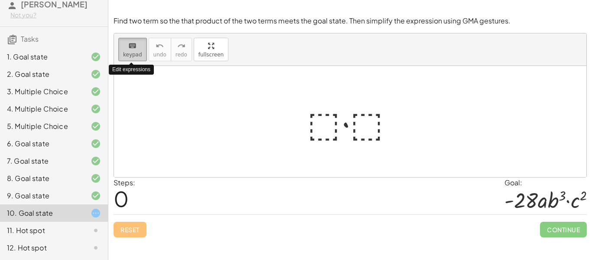
click at [129, 53] on span "keypad" at bounding box center [132, 55] width 19 height 6
click at [371, 206] on div "Steps: 0 Goal: · - 28 · a · b 3 · c 2" at bounding box center [350, 195] width 473 height 37
click at [136, 50] on icon "keyboard" at bounding box center [132, 46] width 8 height 10
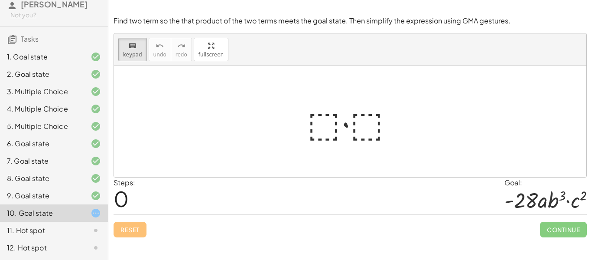
click at [332, 114] on div at bounding box center [353, 121] width 101 height 45
click at [324, 111] on div at bounding box center [353, 121] width 101 height 45
click at [350, 125] on div at bounding box center [353, 121] width 101 height 45
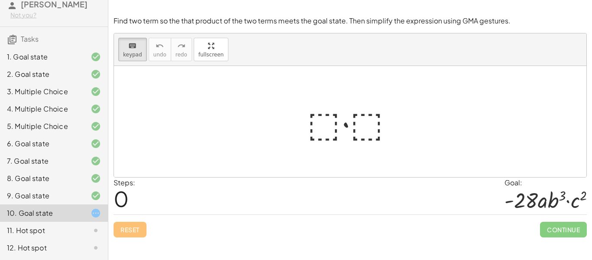
click at [350, 125] on div at bounding box center [353, 121] width 101 height 45
click at [321, 117] on div at bounding box center [353, 121] width 101 height 45
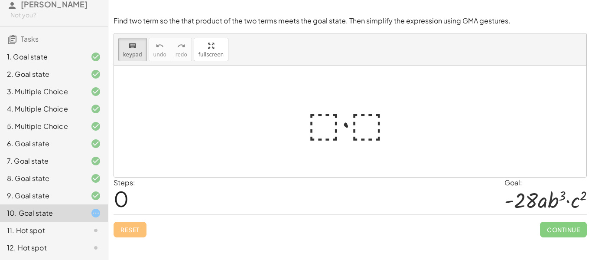
click at [321, 117] on div at bounding box center [353, 121] width 101 height 45
click at [311, 107] on div at bounding box center [353, 121] width 101 height 45
click at [137, 52] on span "keypad" at bounding box center [132, 55] width 19 height 6
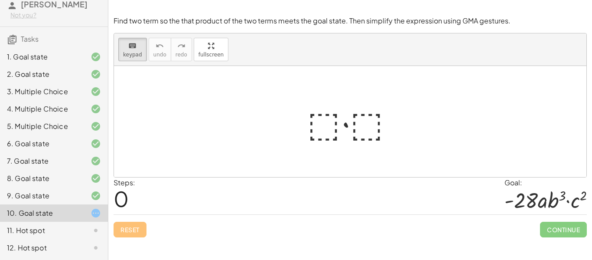
click at [413, 114] on div at bounding box center [350, 121] width 472 height 111
click at [339, 118] on div at bounding box center [353, 121] width 101 height 45
click at [198, 50] on div "button" at bounding box center [210, 45] width 25 height 10
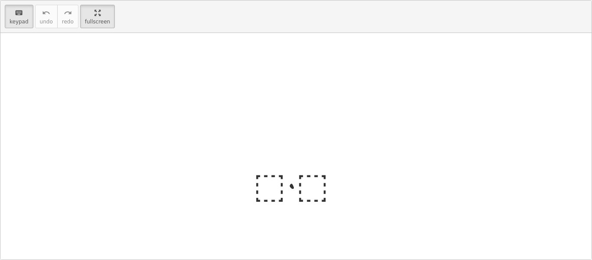
scroll to position [54, 0]
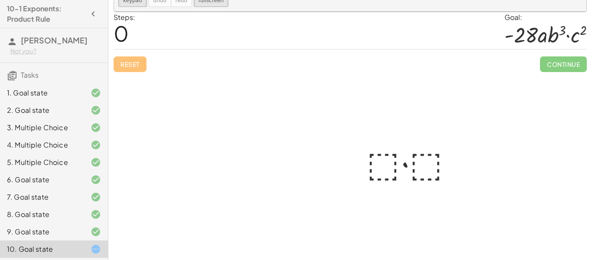
click at [123, 65] on div at bounding box center [350, 136] width 472 height 248
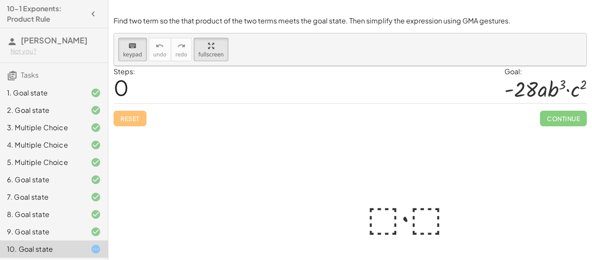
click at [334, 112] on div at bounding box center [350, 190] width 472 height 248
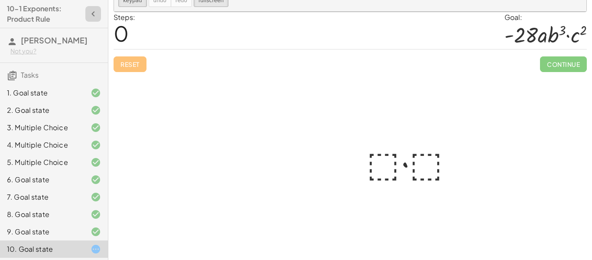
click at [100, 14] on button "button" at bounding box center [93, 14] width 16 height 16
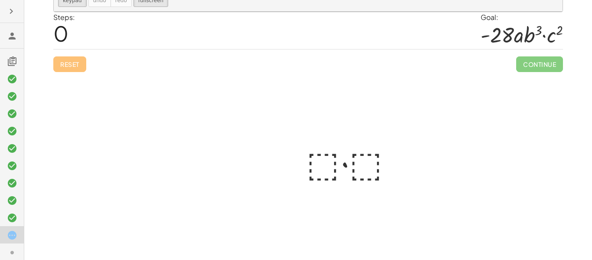
click at [13, 8] on icon "button" at bounding box center [11, 11] width 10 height 10
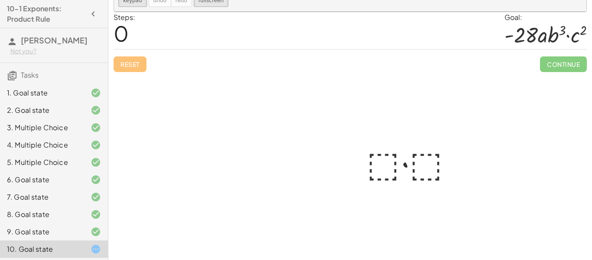
click at [83, 254] on div at bounding box center [89, 249] width 24 height 10
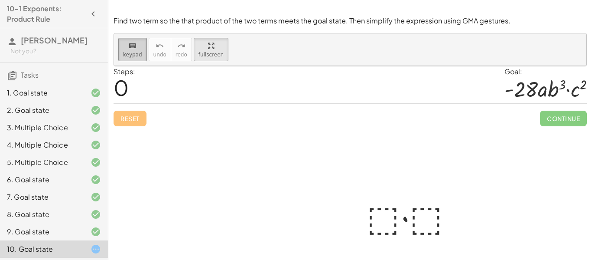
click at [120, 59] on button "keyboard keypad" at bounding box center [132, 49] width 29 height 23
click at [394, 217] on div at bounding box center [412, 215] width 101 height 45
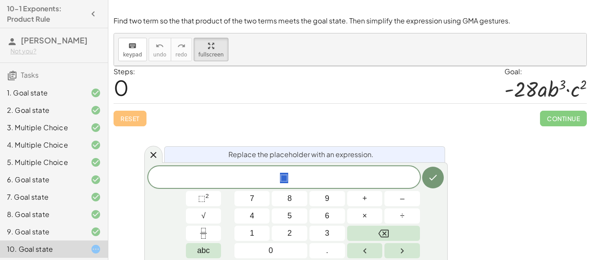
scroll to position [0, 0]
click at [394, 217] on button "÷" at bounding box center [402, 215] width 36 height 15
click at [397, 231] on button "Backspace" at bounding box center [383, 232] width 73 height 15
click at [205, 199] on span "⬚" at bounding box center [201, 198] width 7 height 9
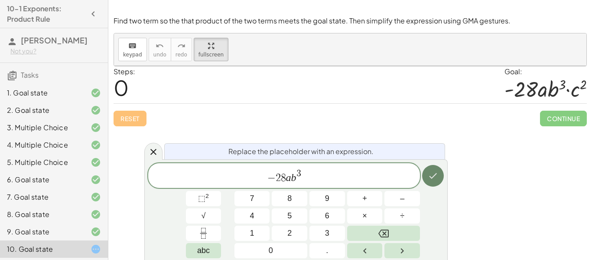
click at [433, 172] on icon "Done" at bounding box center [433, 175] width 10 height 10
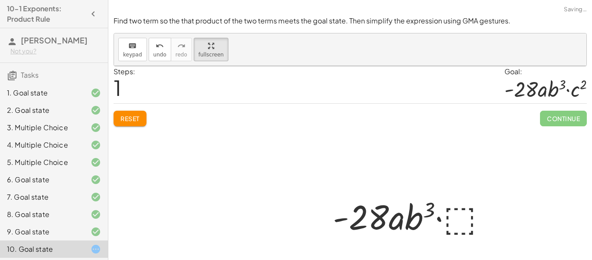
click at [449, 211] on div at bounding box center [412, 215] width 169 height 45
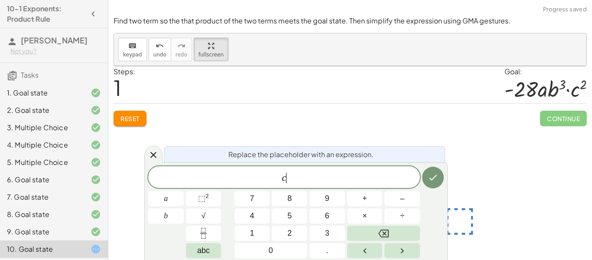
scroll to position [3, 0]
click at [218, 196] on button "⬚ 2" at bounding box center [204, 198] width 36 height 15
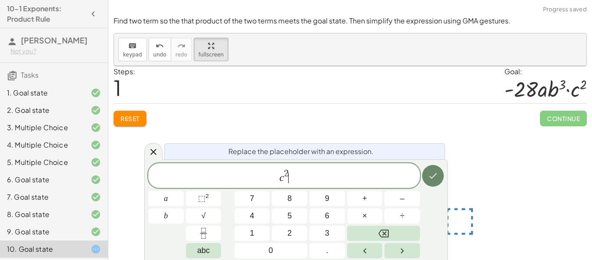
click at [436, 170] on icon "Done" at bounding box center [433, 175] width 10 height 10
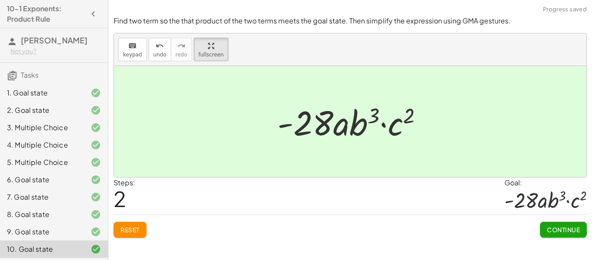
click at [0, 0] on div "Find two term so the that product of the two terms meets the goal state. Then s…" at bounding box center [0, 0] width 0 height 0
click at [549, 228] on span "Continue" at bounding box center [563, 229] width 33 height 8
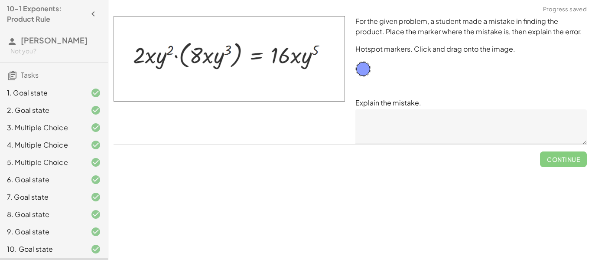
scroll to position [47, 0]
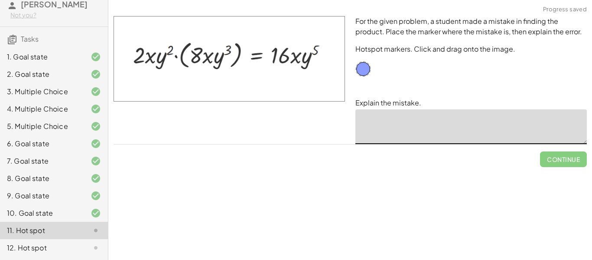
click at [380, 134] on textarea at bounding box center [470, 126] width 231 height 35
drag, startPoint x: 366, startPoint y: 70, endPoint x: 154, endPoint y: 60, distance: 212.2
drag, startPoint x: 154, startPoint y: 60, endPoint x: 152, endPoint y: 55, distance: 4.8
drag, startPoint x: 152, startPoint y: 55, endPoint x: 155, endPoint y: 63, distance: 7.8
click at [296, 54] on img at bounding box center [229, 58] width 231 height 85
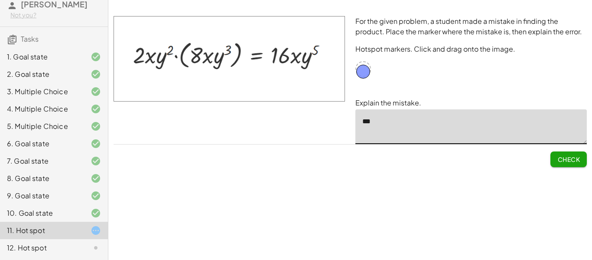
drag, startPoint x: 156, startPoint y: 59, endPoint x: 367, endPoint y: 69, distance: 211.7
click at [384, 127] on textarea "***" at bounding box center [470, 126] width 231 height 35
type textarea "*"
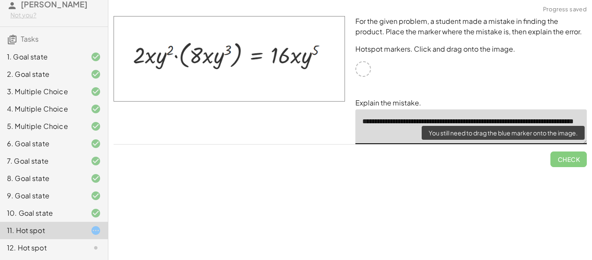
click at [559, 158] on span "Check" at bounding box center [568, 155] width 36 height 23
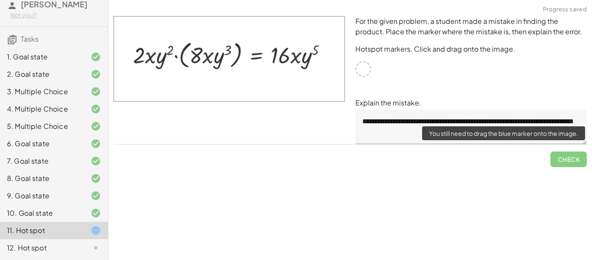
click at [569, 163] on span "Check" at bounding box center [568, 155] width 36 height 23
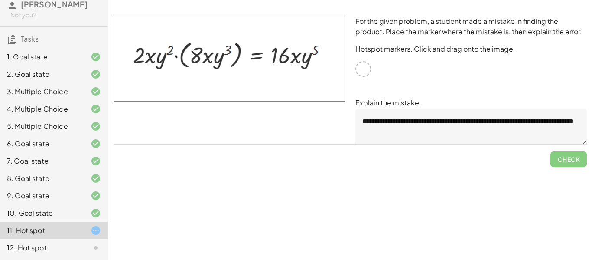
click at [367, 70] on div at bounding box center [363, 69] width 16 height 16
click at [361, 69] on div at bounding box center [363, 69] width 16 height 16
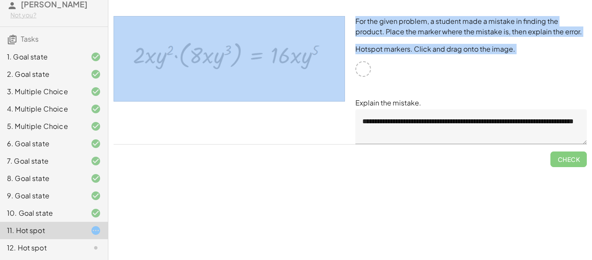
drag, startPoint x: 361, startPoint y: 69, endPoint x: 254, endPoint y: 63, distance: 107.6
click at [254, 63] on div "**********" at bounding box center [350, 80] width 484 height 138
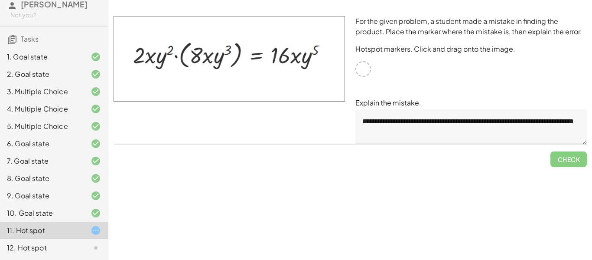
click at [400, 81] on div "**********" at bounding box center [471, 80] width 242 height 138
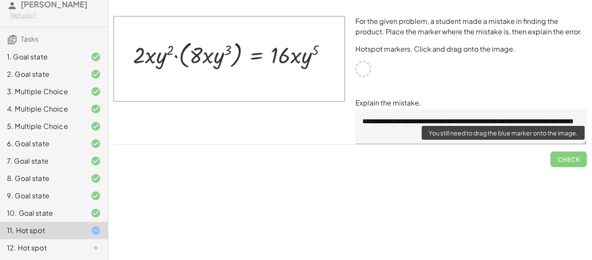
click at [571, 160] on span "Check" at bounding box center [568, 155] width 36 height 23
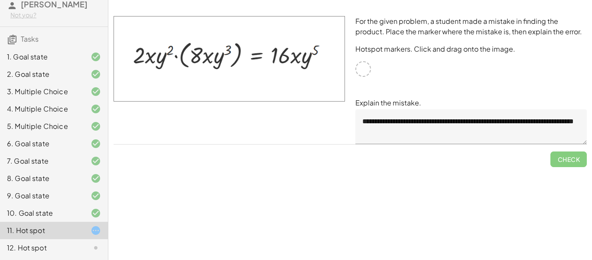
click at [584, 142] on textarea "**********" at bounding box center [470, 126] width 231 height 35
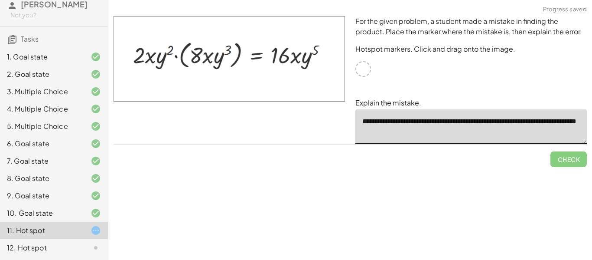
type textarea "**********"
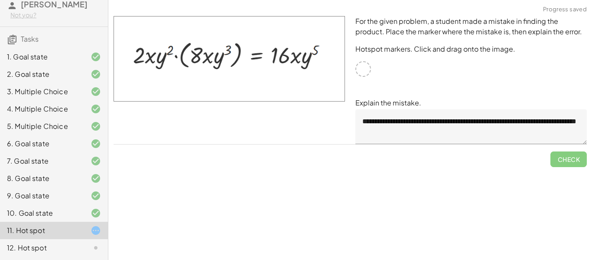
click at [366, 58] on div "**********" at bounding box center [471, 80] width 242 height 138
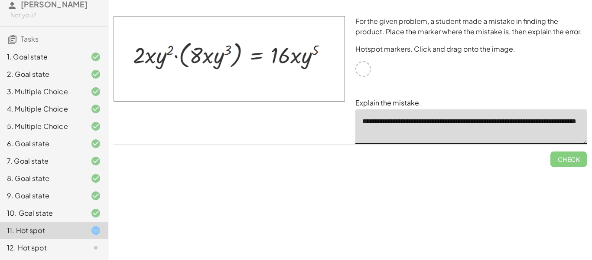
drag, startPoint x: 424, startPoint y: 132, endPoint x: 339, endPoint y: 109, distance: 88.4
click at [339, 109] on div "**********" at bounding box center [350, 80] width 484 height 138
click at [339, 109] on div at bounding box center [229, 80] width 242 height 138
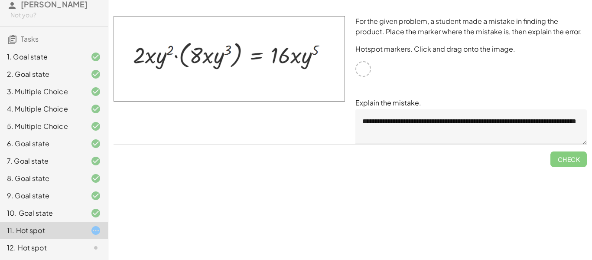
click at [387, 41] on div "**********" at bounding box center [471, 80] width 242 height 138
click at [25, 196] on div "9. Goal state" at bounding box center [42, 195] width 70 height 10
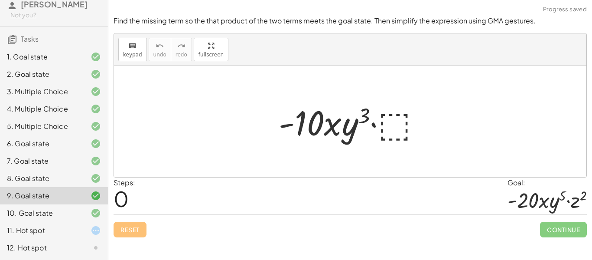
click at [49, 231] on div "11. Hot spot" at bounding box center [42, 230] width 70 height 10
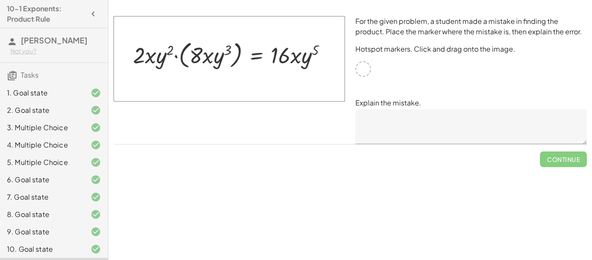
click at [150, 55] on img at bounding box center [229, 58] width 231 height 85
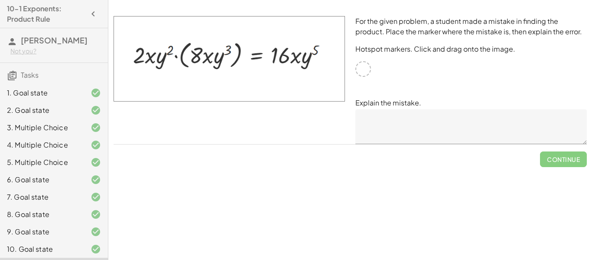
click at [150, 55] on img at bounding box center [229, 58] width 231 height 85
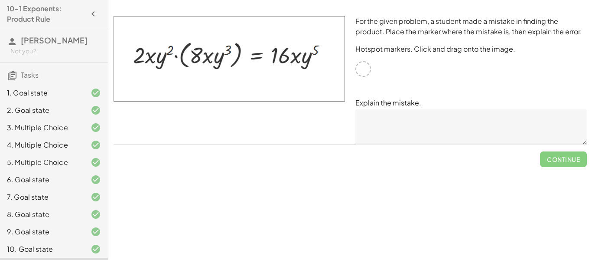
drag, startPoint x: 288, startPoint y: 55, endPoint x: 311, endPoint y: 57, distance: 23.4
click at [311, 57] on img at bounding box center [229, 58] width 231 height 85
